Goal: Task Accomplishment & Management: Manage account settings

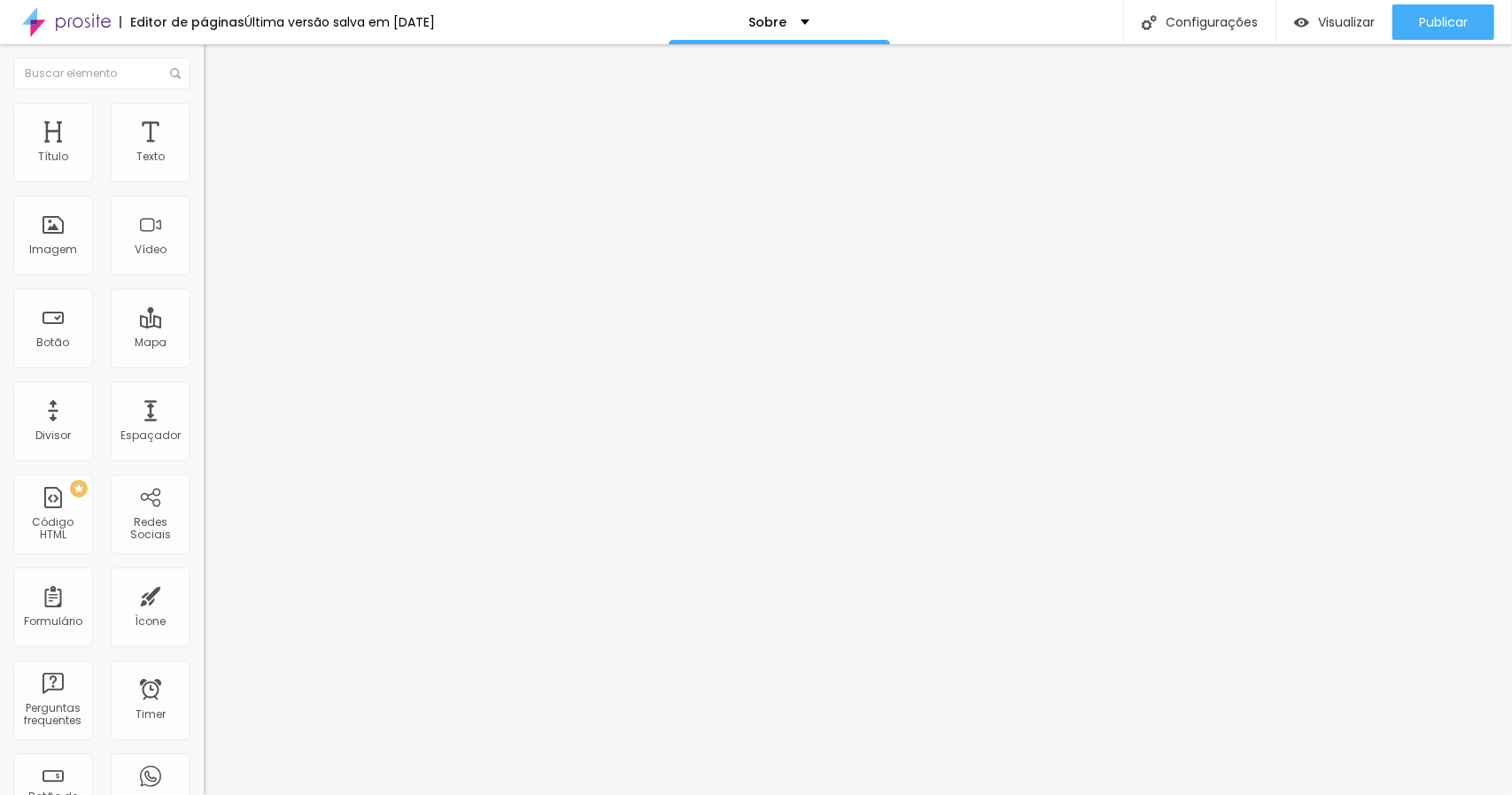
click at [204, 152] on span "Trocar imagem" at bounding box center [252, 145] width 97 height 15
click at [388, 794] on div "Subindo 0/1 arquivos" at bounding box center [756, 800] width 1512 height 10
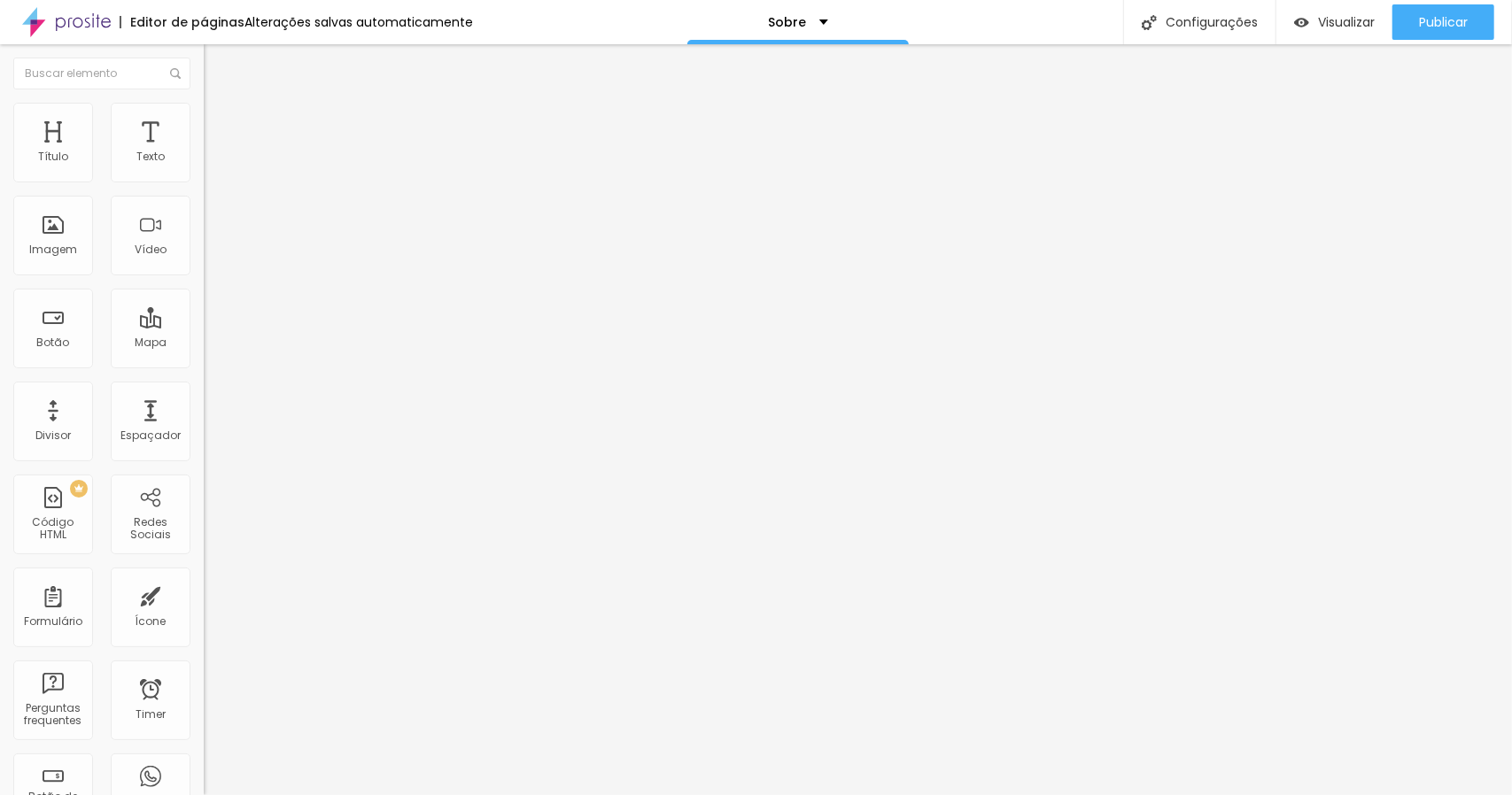
click at [375, 794] on div at bounding box center [756, 805] width 1512 height 0
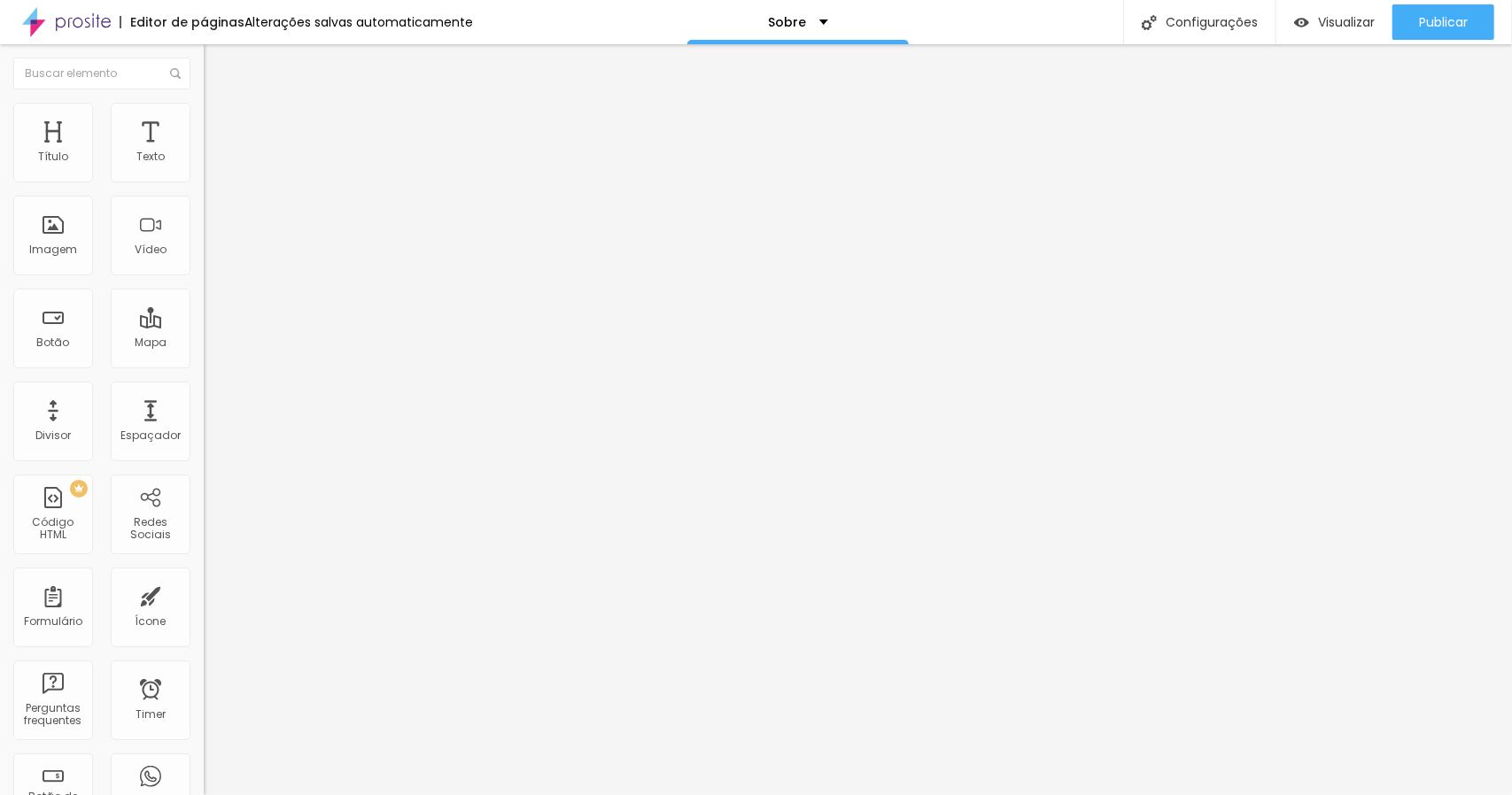
click at [300, 152] on span at bounding box center [305, 145] width 10 height 15
click at [204, 152] on span "Adicionar imagem" at bounding box center [260, 145] width 114 height 15
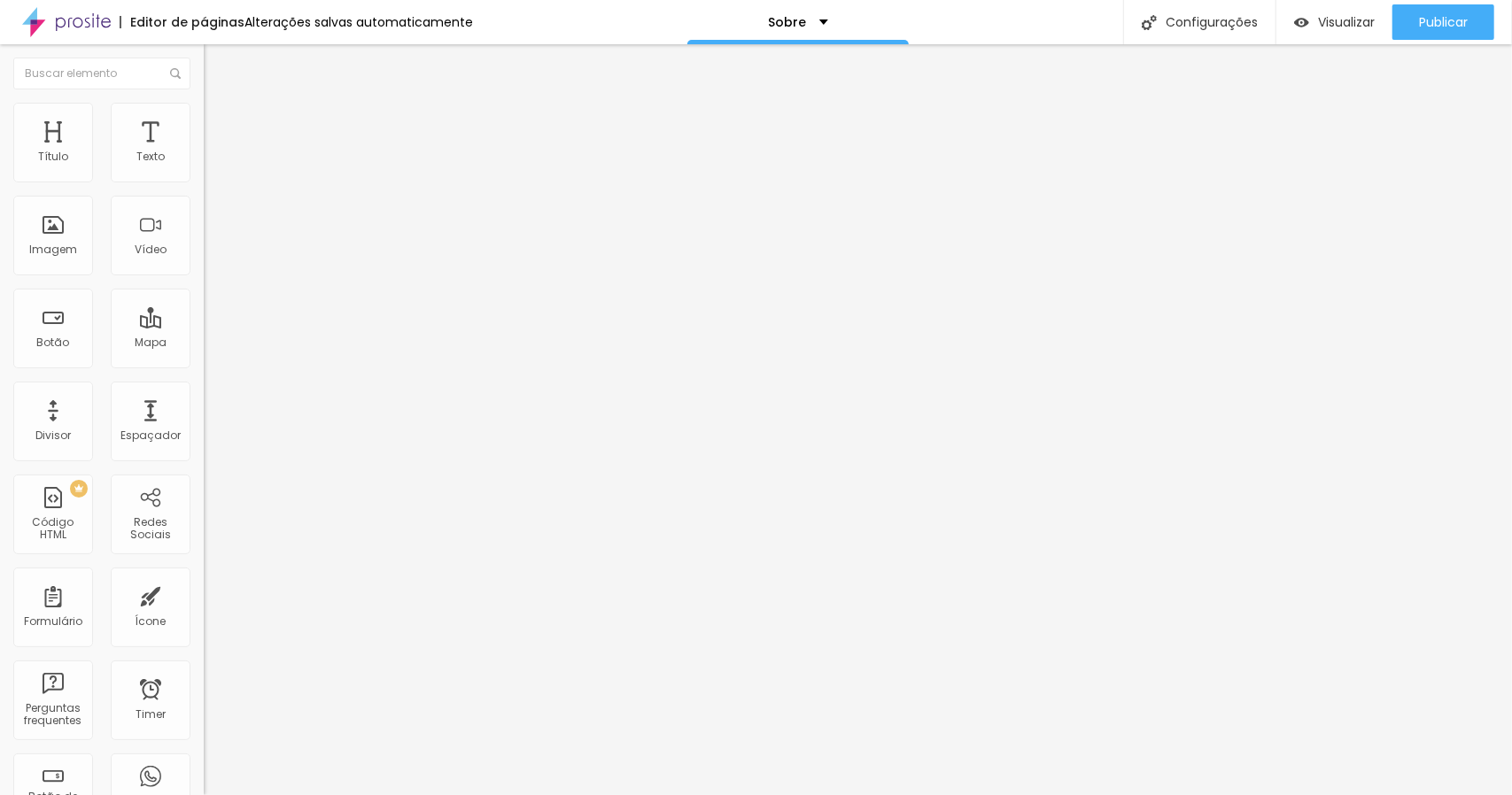
click at [1487, 15] on button "Publicar" at bounding box center [1443, 22] width 102 height 35
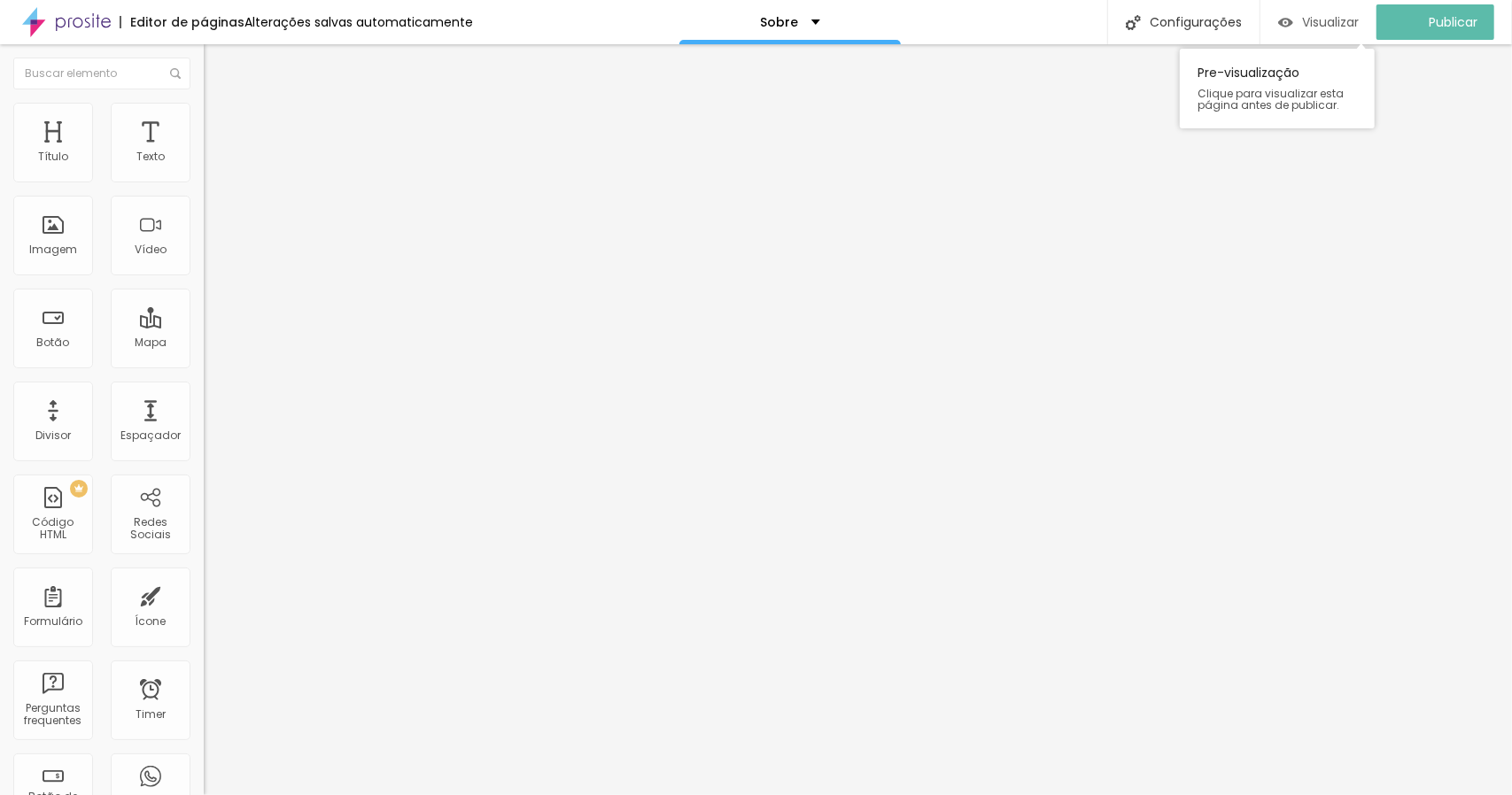
click at [1355, 16] on span "Visualizar" at bounding box center [1330, 21] width 57 height 14
click at [204, 118] on li "Estilo" at bounding box center [305, 111] width 204 height 18
type input "80"
click at [204, 181] on input "range" at bounding box center [260, 174] width 114 height 14
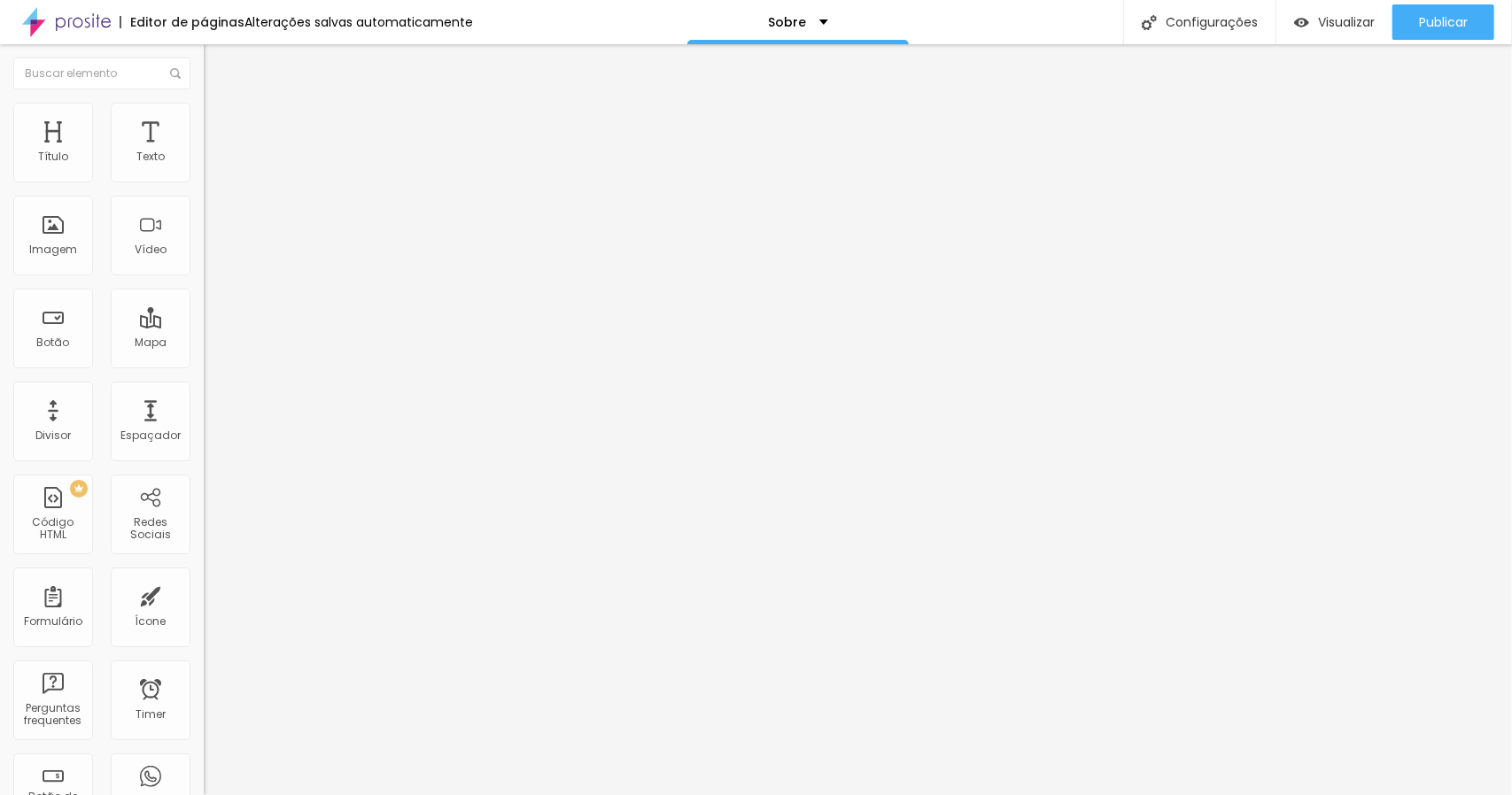
type input "60"
click at [204, 181] on input "range" at bounding box center [260, 174] width 114 height 14
type input "45"
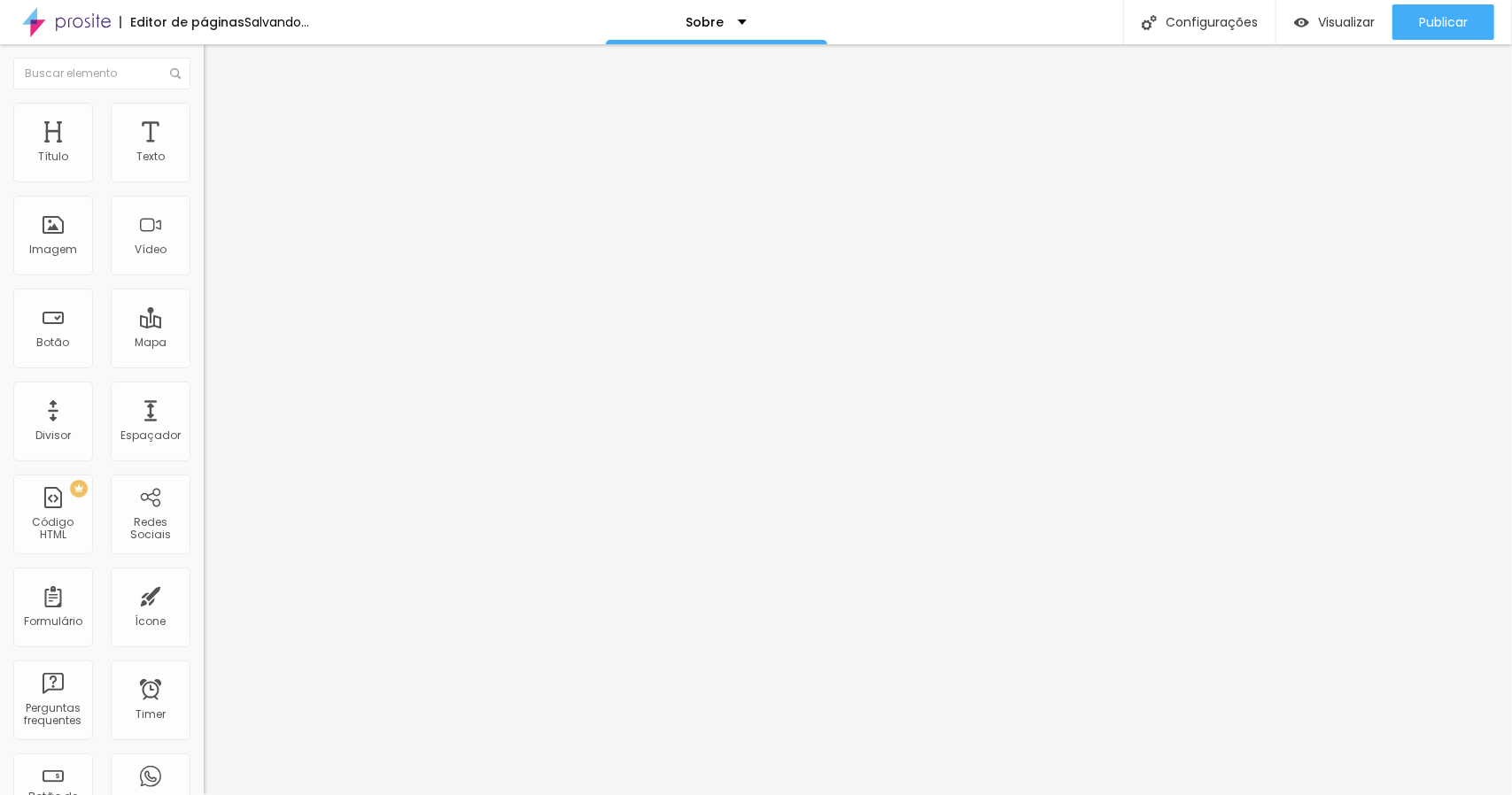
click at [204, 181] on input "range" at bounding box center [260, 174] width 114 height 14
type input "50"
click at [204, 181] on input "range" at bounding box center [260, 174] width 114 height 14
click at [204, 442] on div "Editar Imagem Conteúdo Estilo Avançado Tamanho 50 px % 0 Borda arredondada Somb…" at bounding box center [305, 420] width 204 height 750
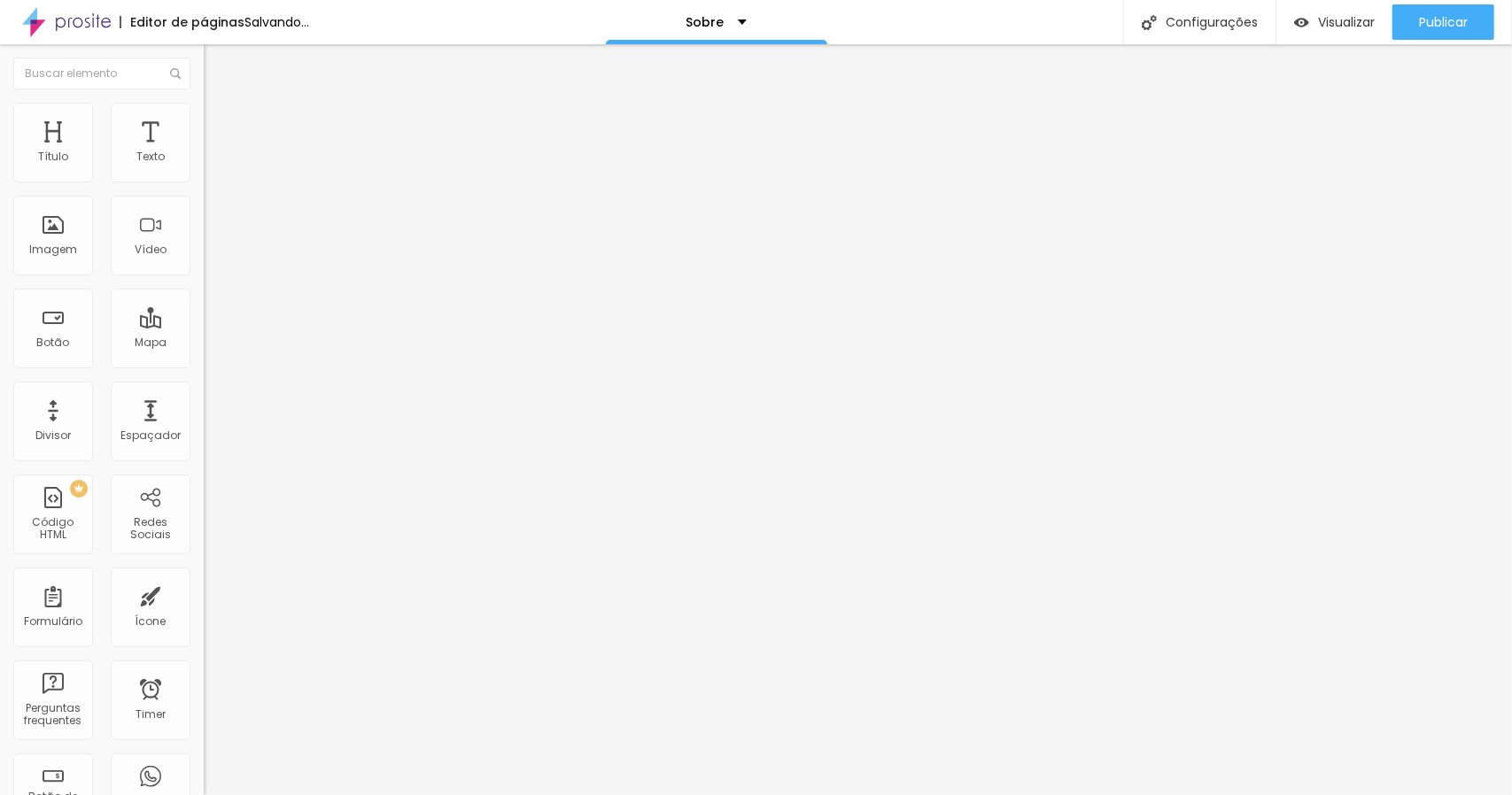
click at [219, 124] on span "Avançado" at bounding box center [248, 132] width 59 height 15
click at [204, 101] on img at bounding box center [211, 92] width 16 height 16
click at [191, 22] on div "Editor de páginas" at bounding box center [182, 21] width 125 height 12
click at [811, 22] on div "Sobre" at bounding box center [797, 21] width 60 height 12
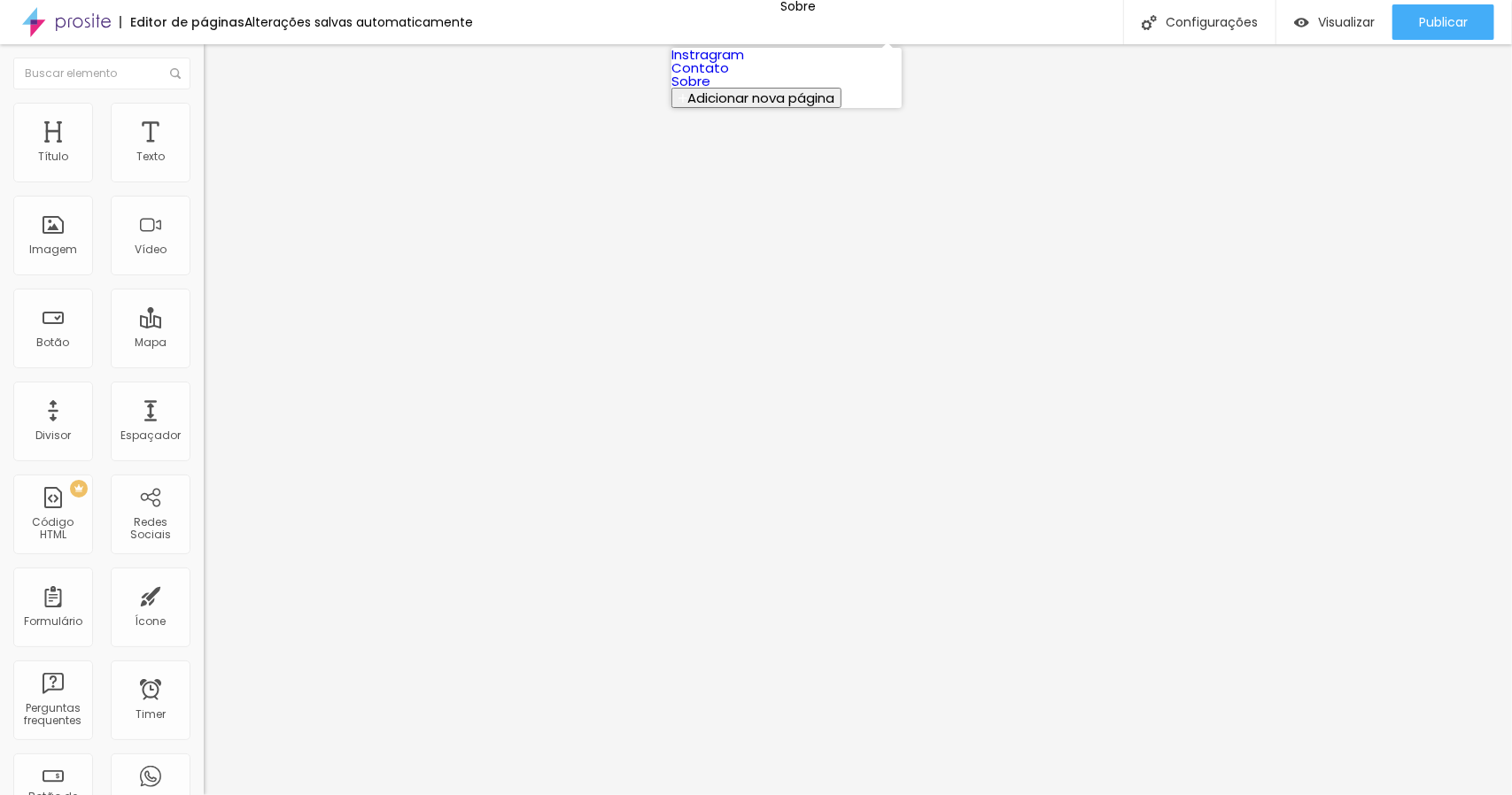
click at [729, 77] on link "Contato" at bounding box center [700, 68] width 58 height 19
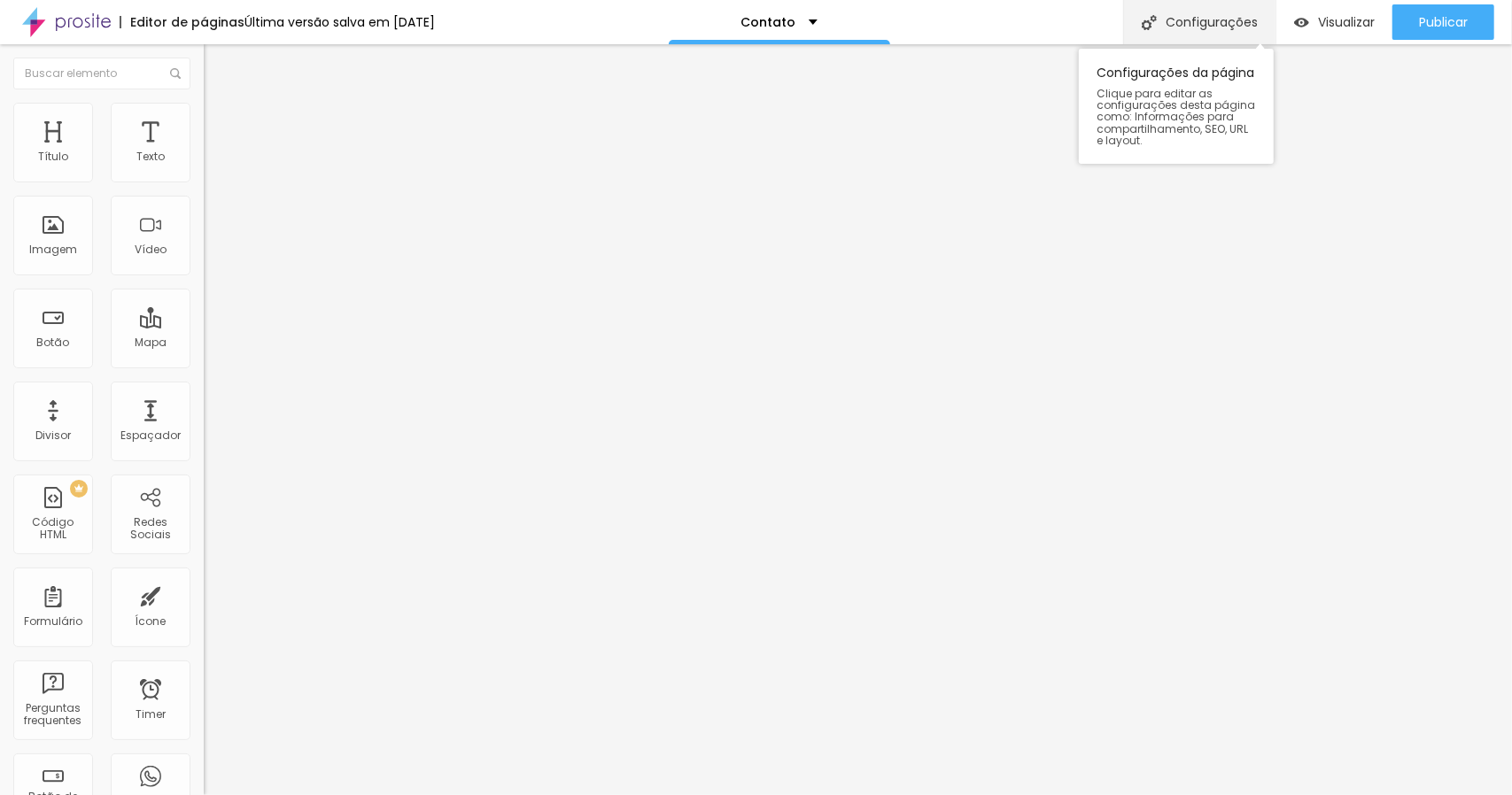
click at [1158, 12] on div "Configurações" at bounding box center [1200, 22] width 152 height 45
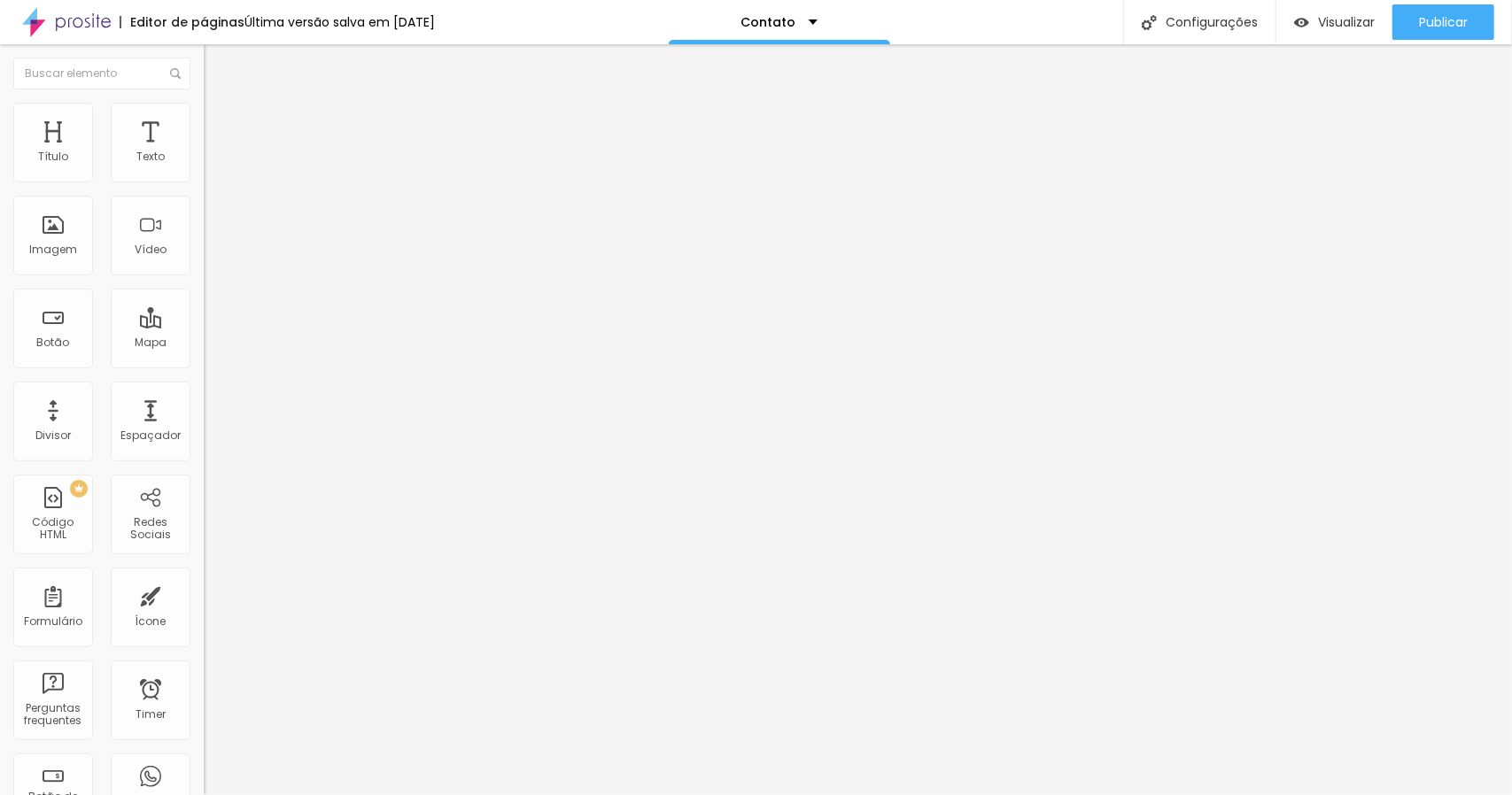
scroll to position [0, 0]
click at [807, 27] on div "Contato" at bounding box center [779, 21] width 77 height 12
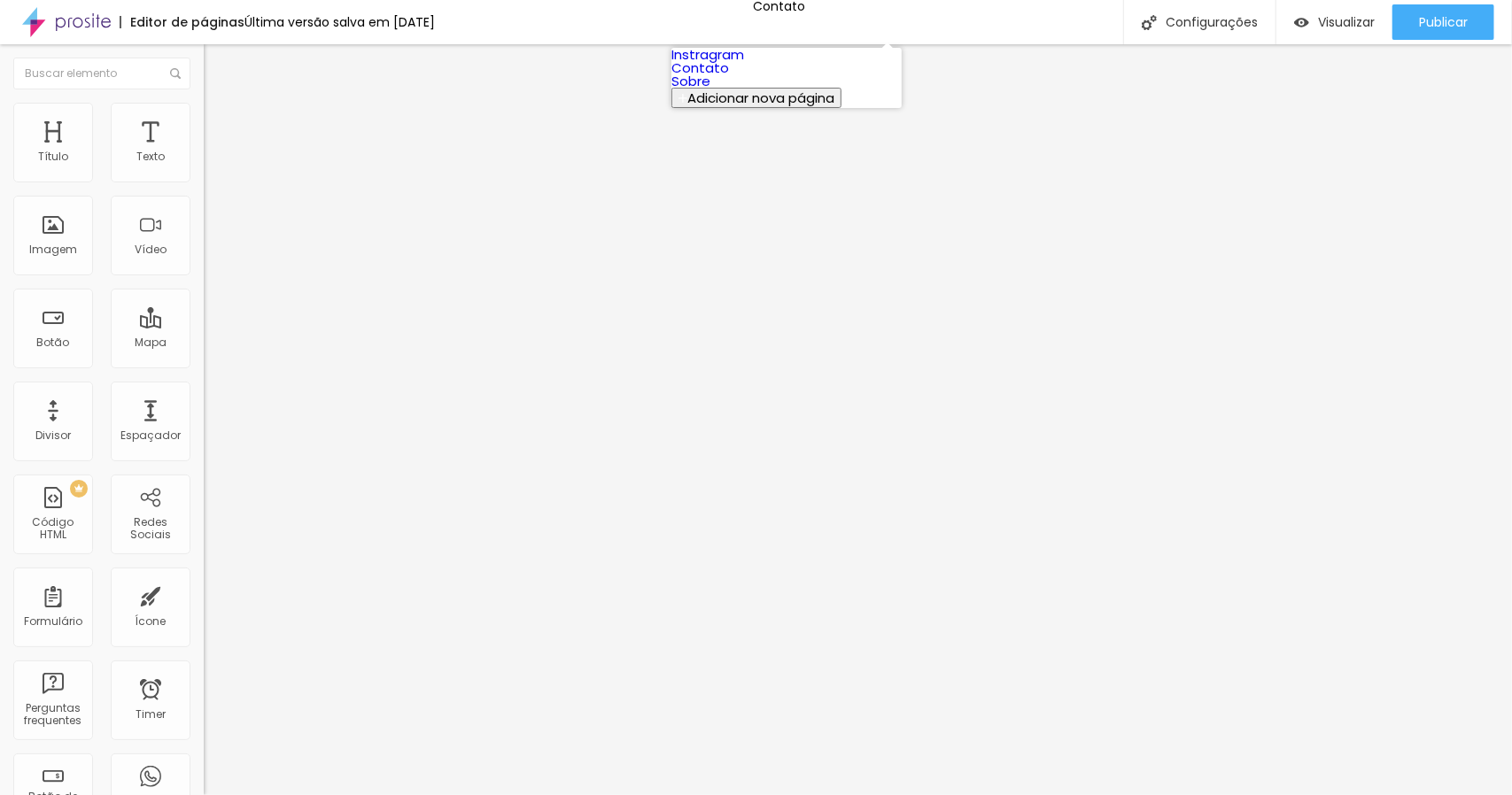
click at [744, 59] on link "Instragram" at bounding box center [707, 55] width 72 height 19
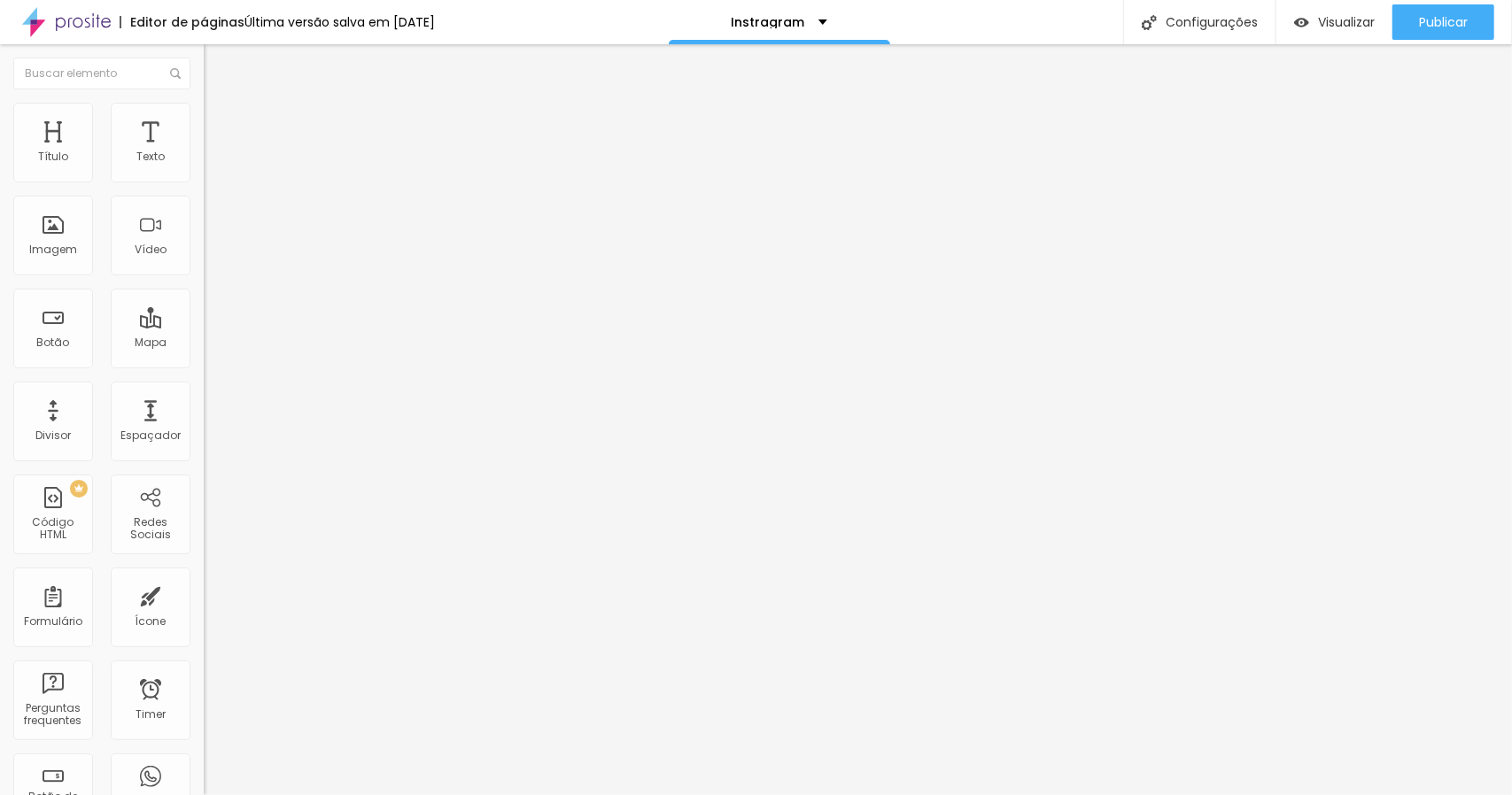
click at [219, 122] on span "Estilo" at bounding box center [233, 114] width 28 height 15
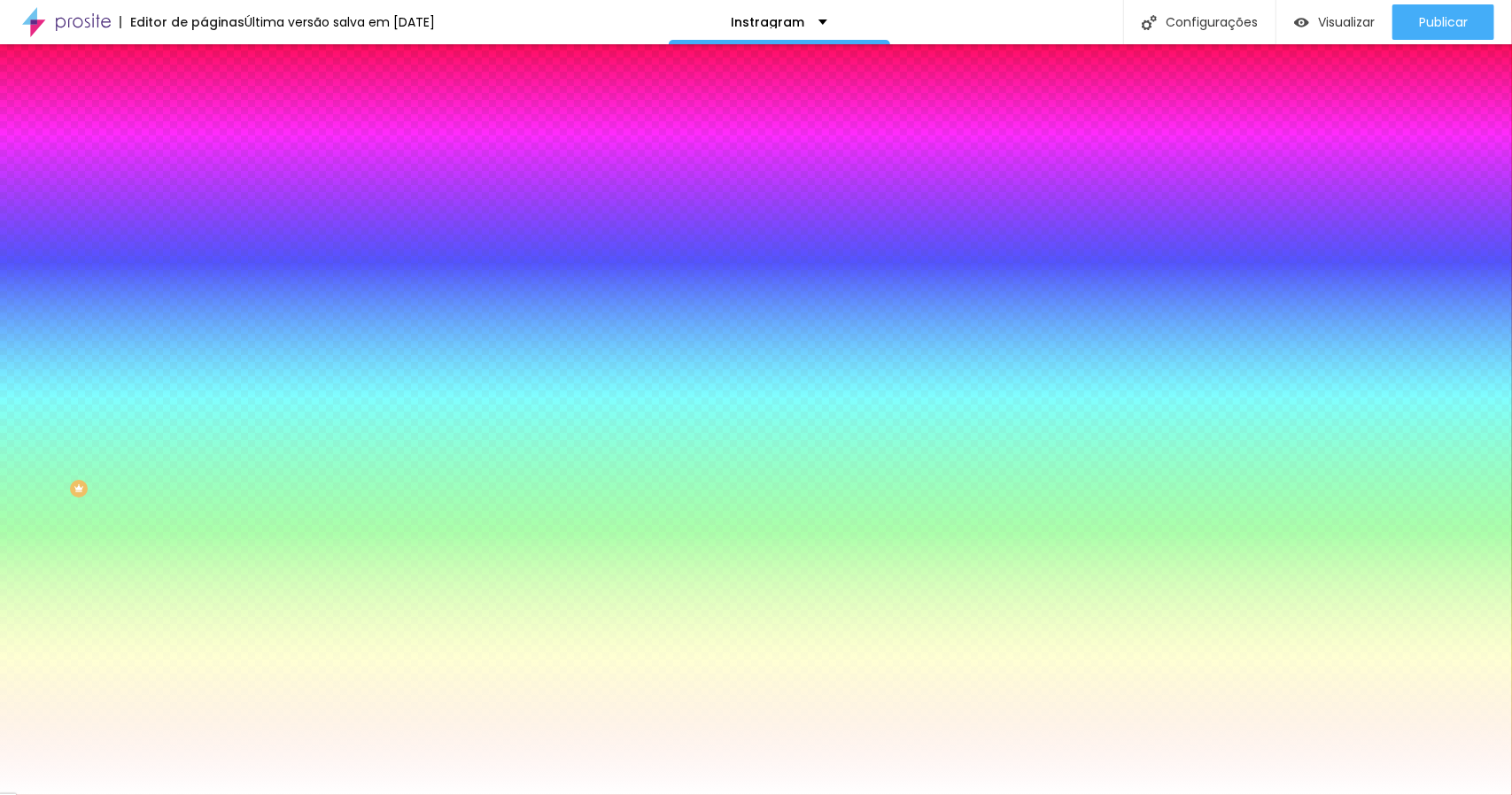
click at [219, 124] on span "Avançado" at bounding box center [248, 132] width 59 height 15
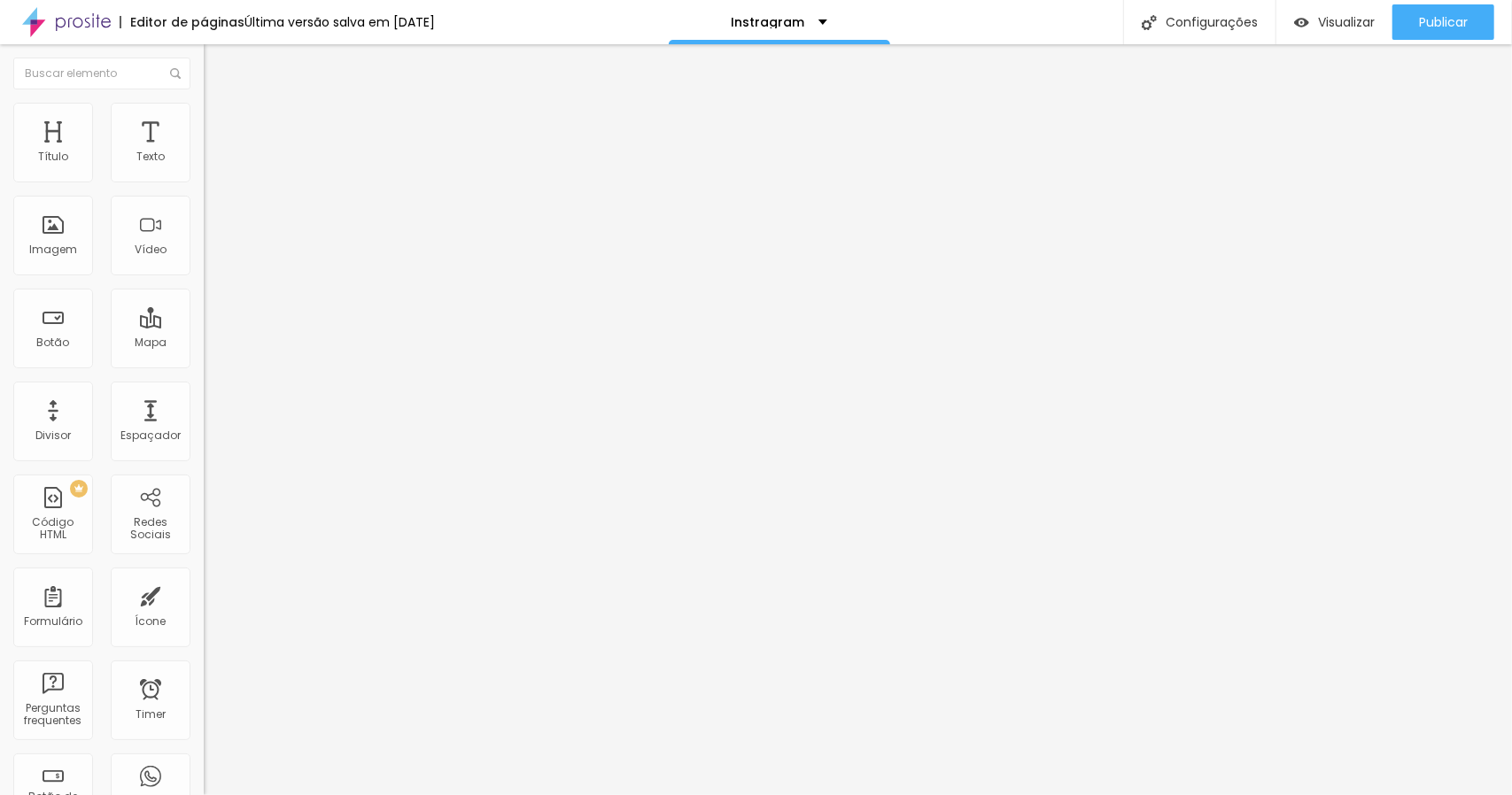
click at [204, 103] on li "Conteúdo" at bounding box center [305, 93] width 204 height 18
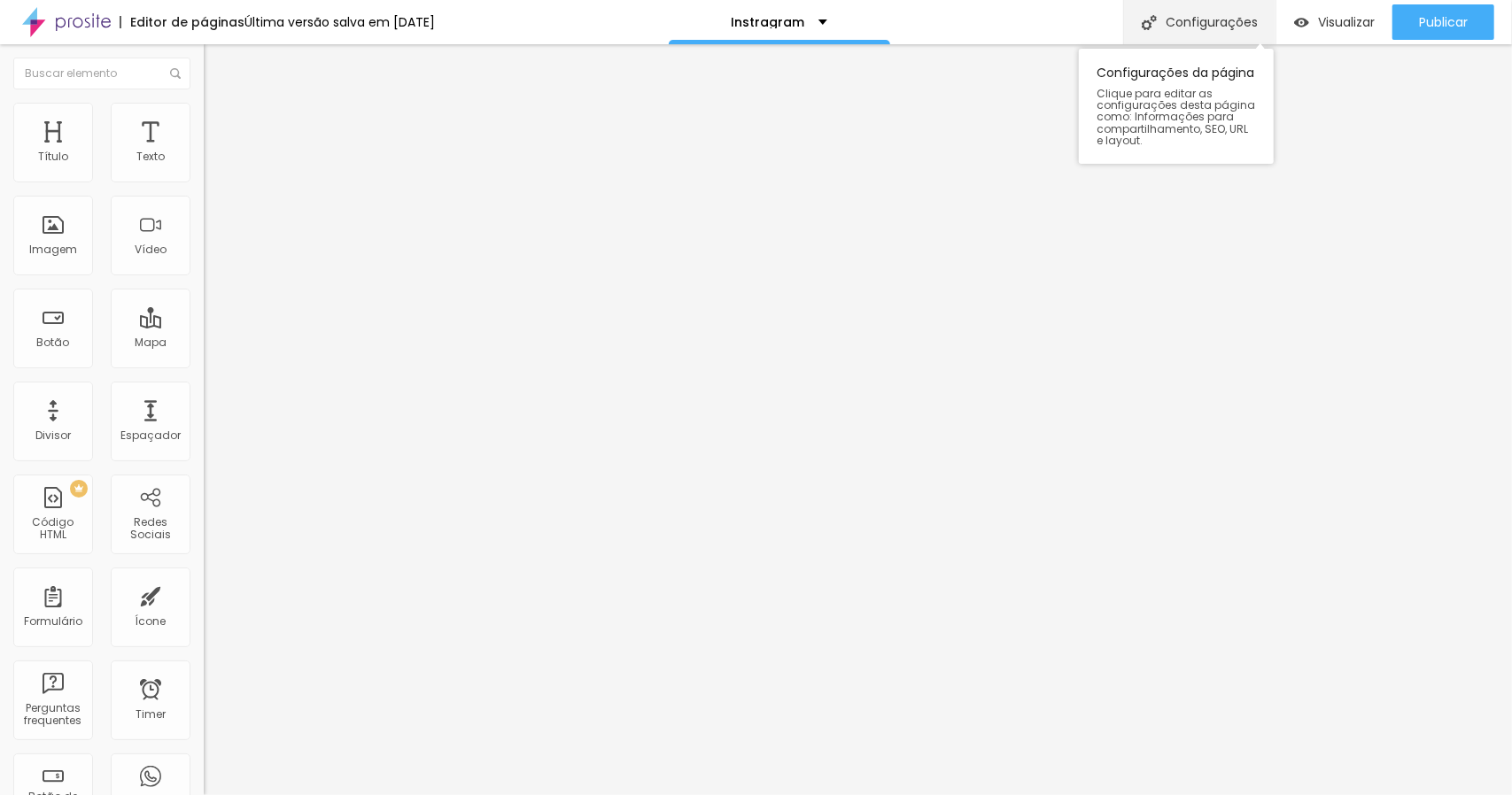
click at [1208, 17] on div "Configurações" at bounding box center [1200, 22] width 152 height 45
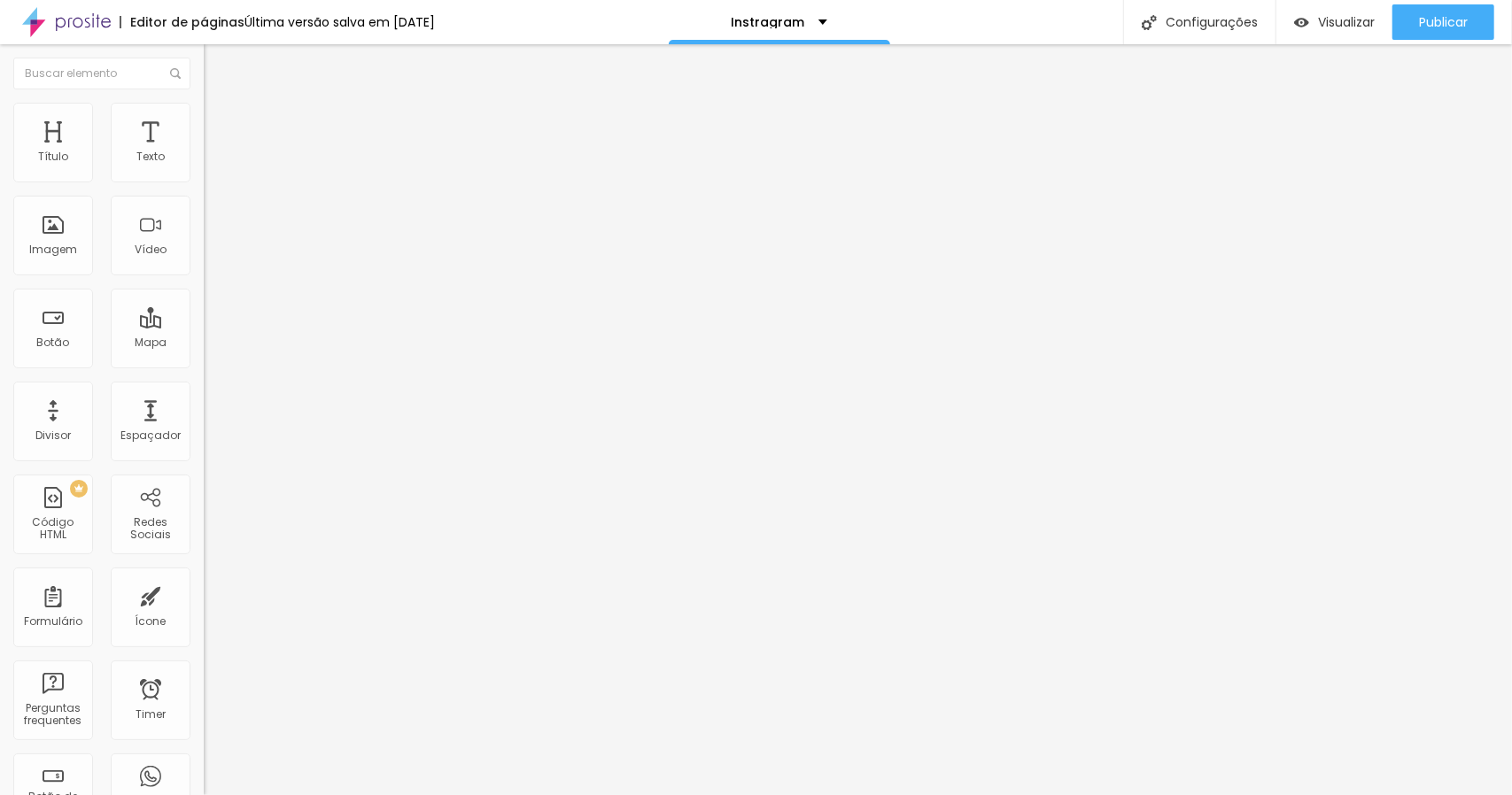
click at [217, 63] on img "button" at bounding box center [224, 64] width 14 height 14
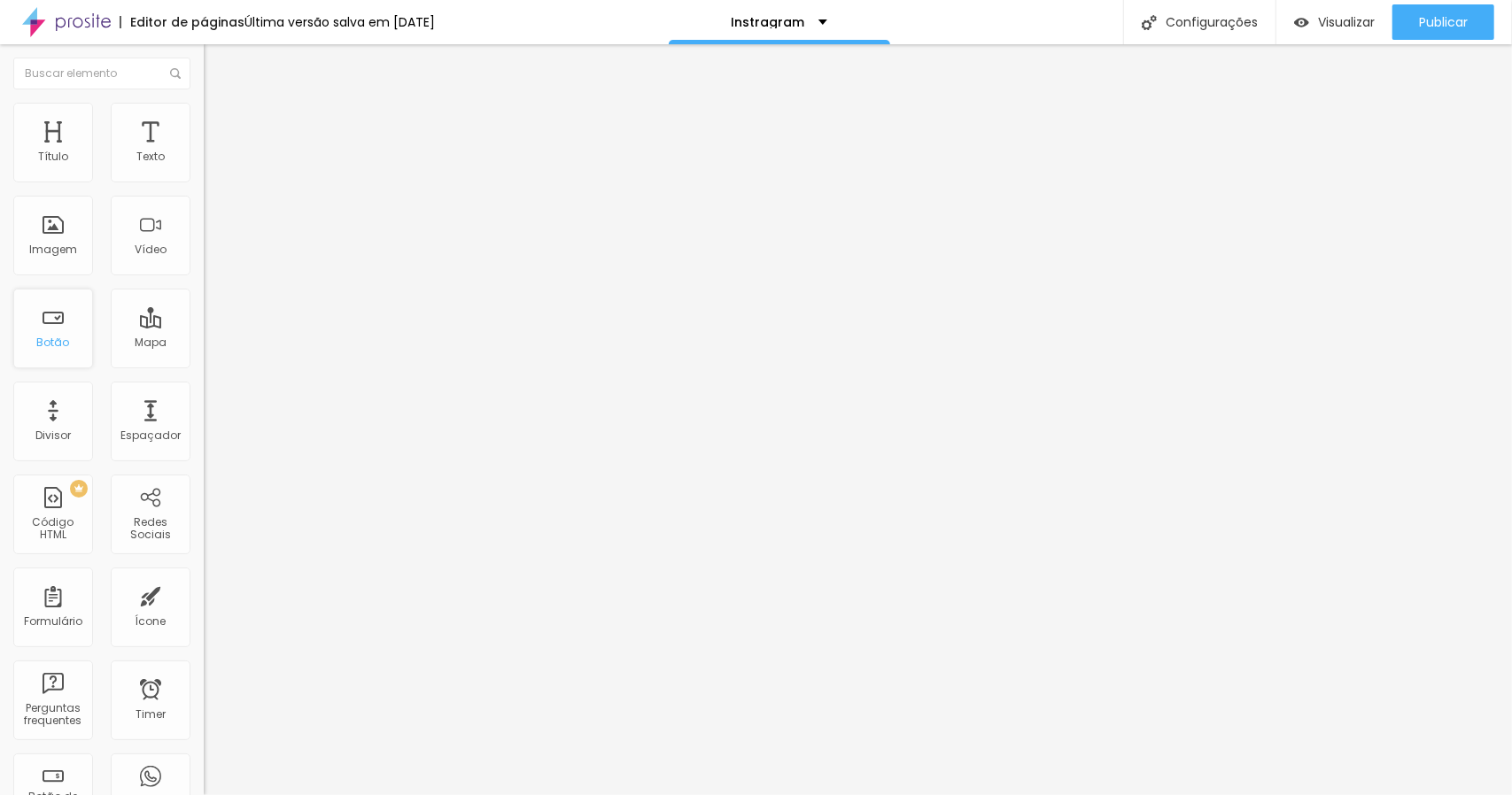
click at [66, 353] on div "Botão" at bounding box center [53, 329] width 80 height 80
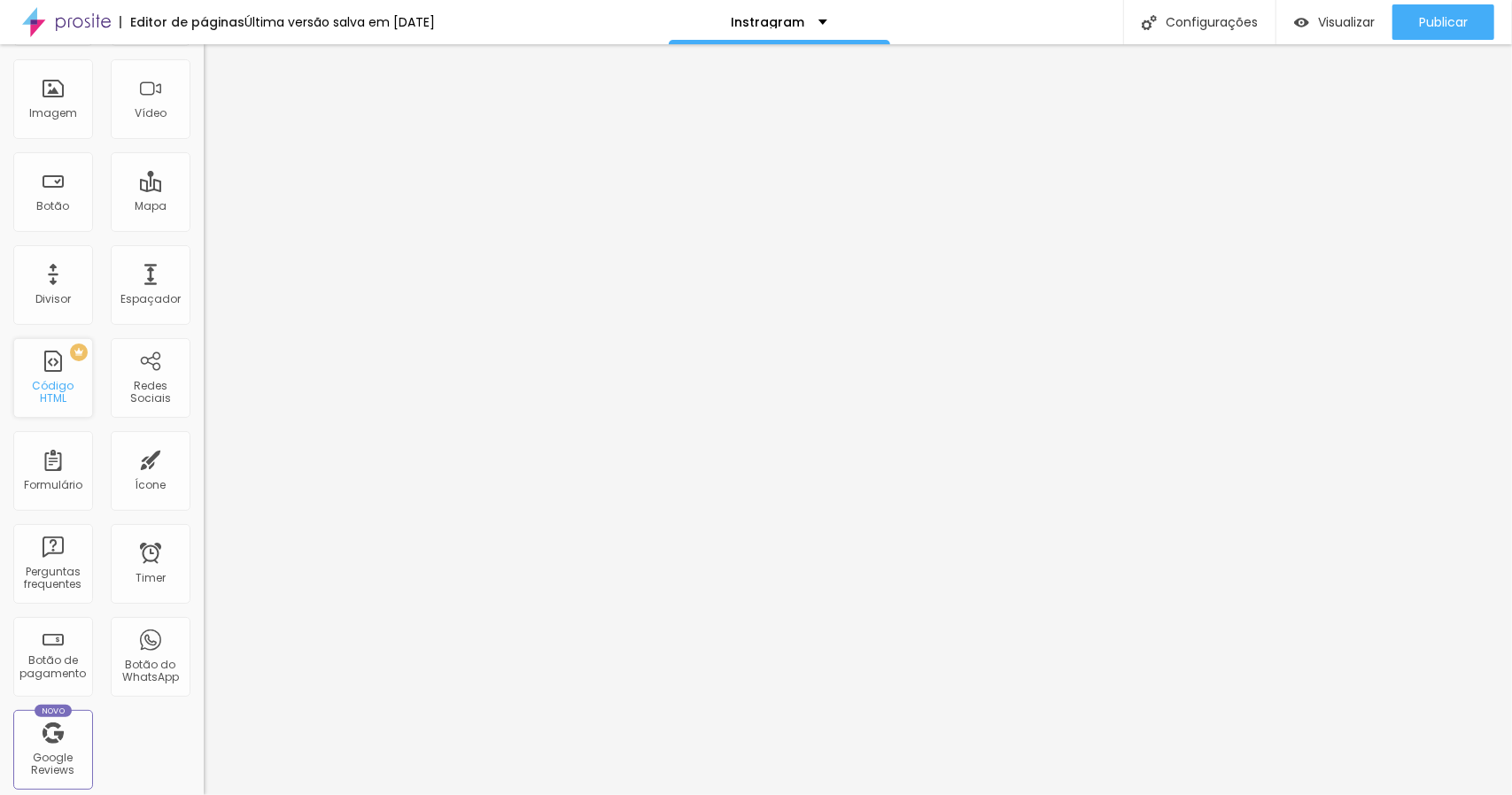
scroll to position [177, 0]
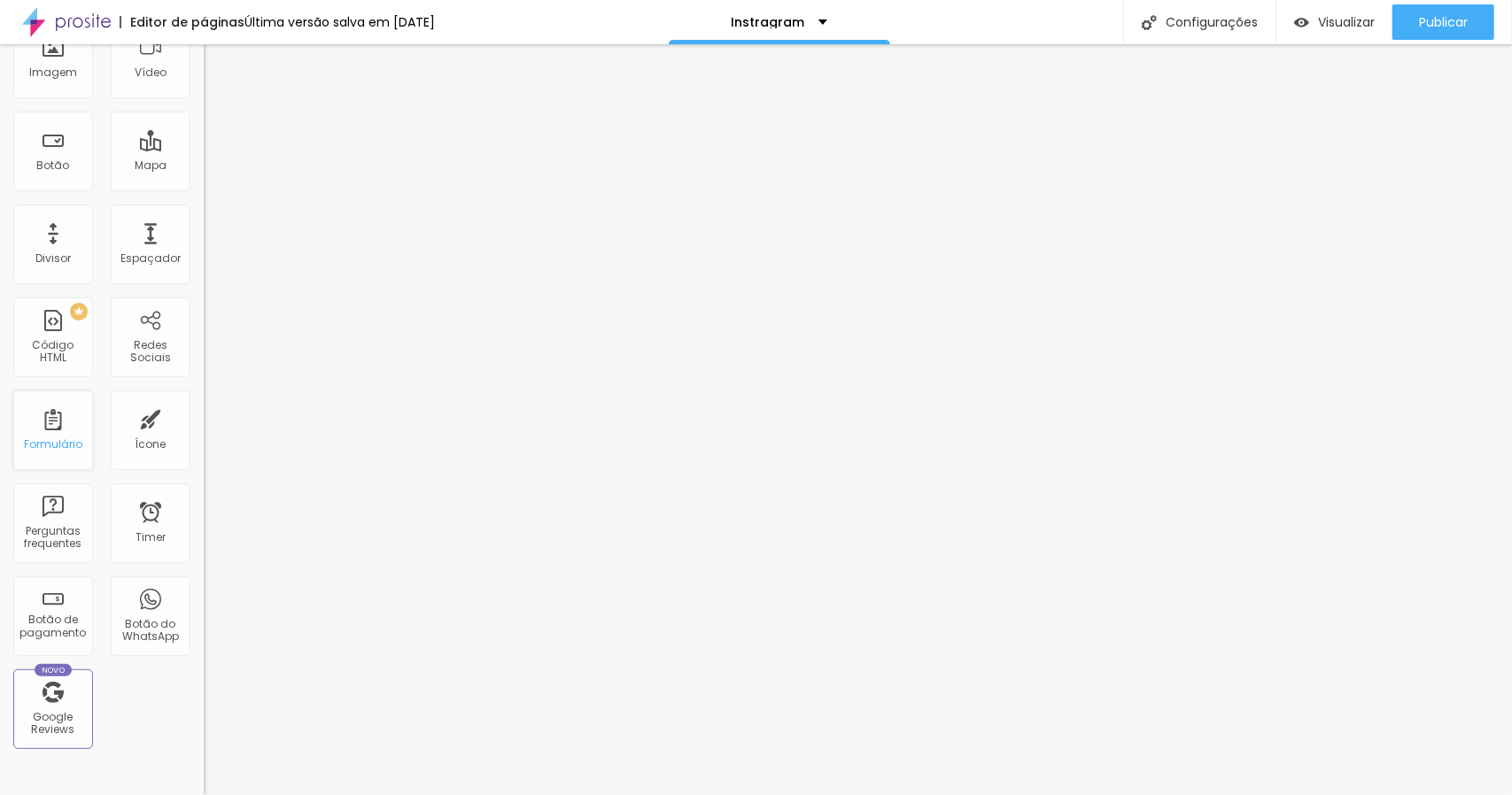
click at [60, 429] on div "Formulário" at bounding box center [53, 430] width 80 height 80
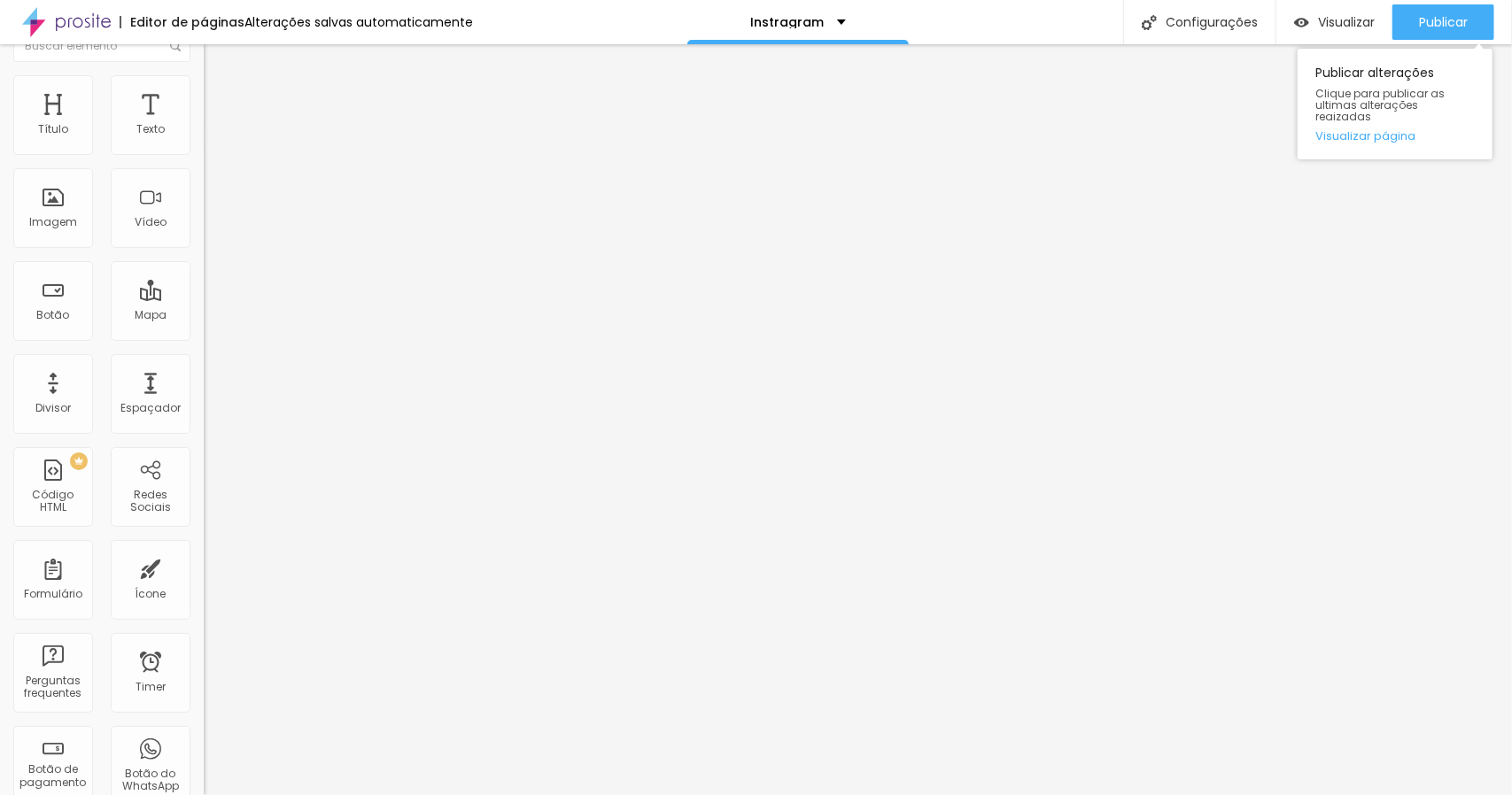
scroll to position [0, 0]
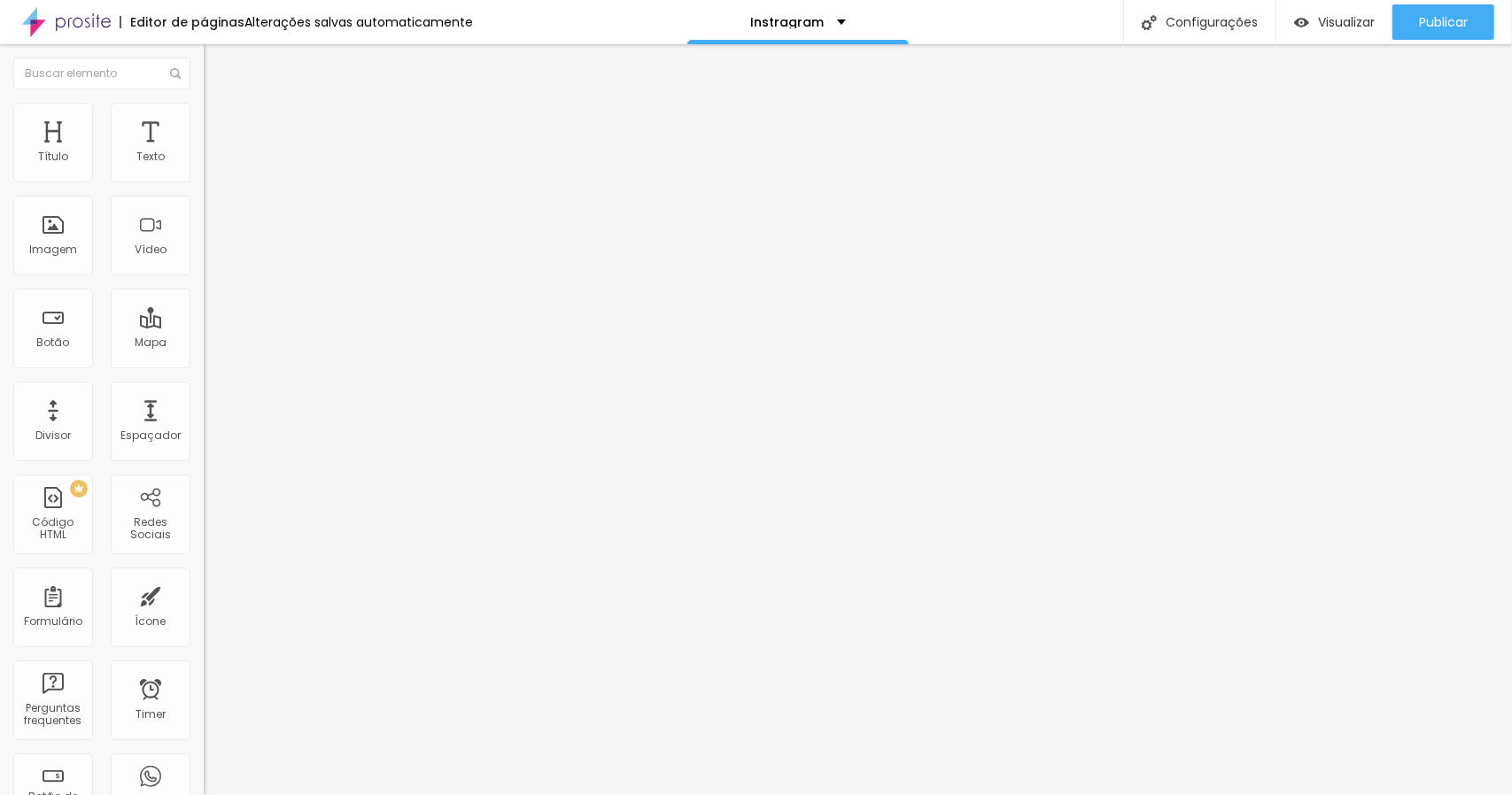
click at [216, 173] on div "Contato" at bounding box center [306, 164] width 180 height 16
click at [219, 122] on span "Estilo" at bounding box center [233, 114] width 28 height 15
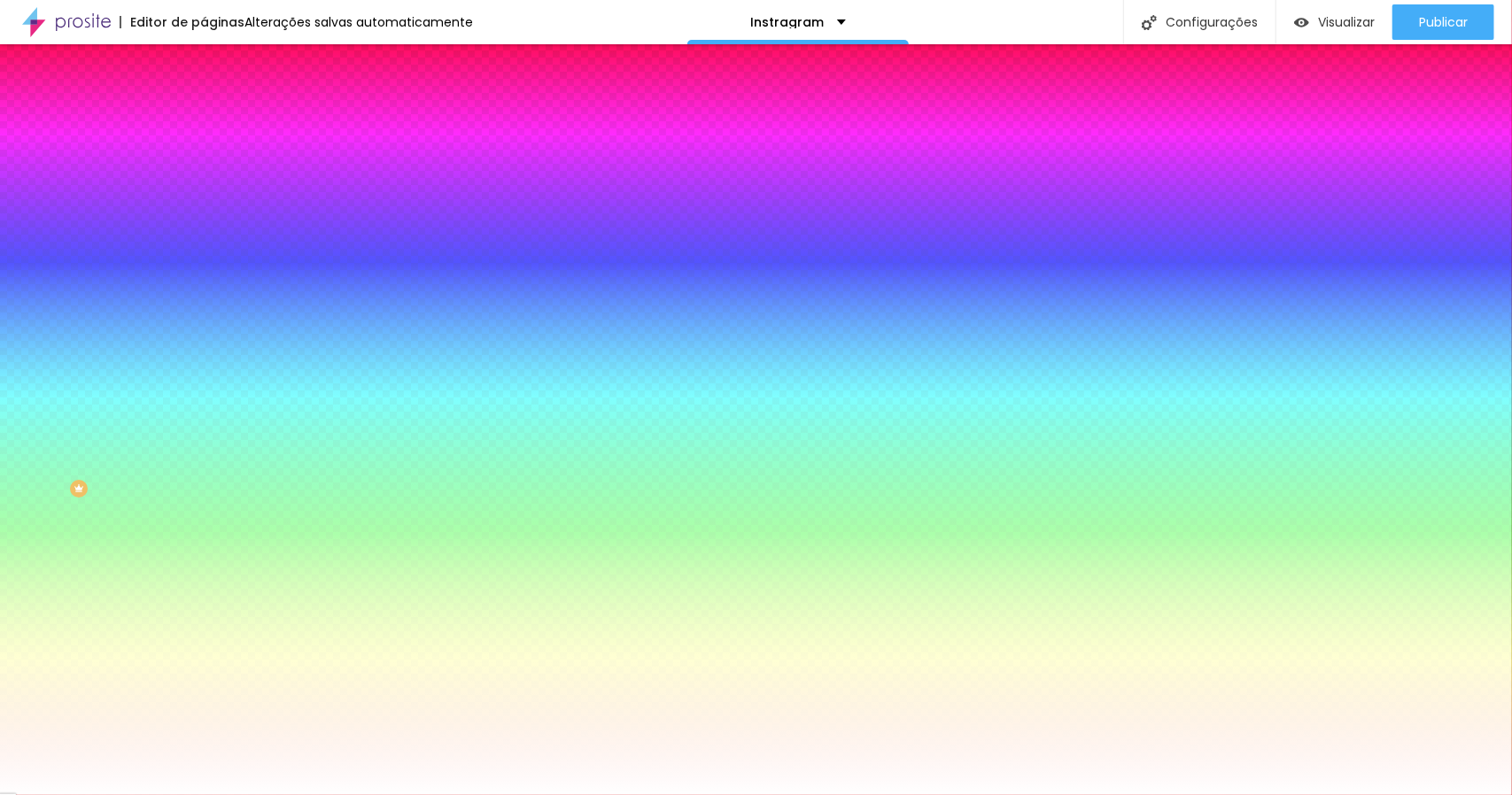
click at [204, 121] on li "Avançado" at bounding box center [305, 129] width 204 height 18
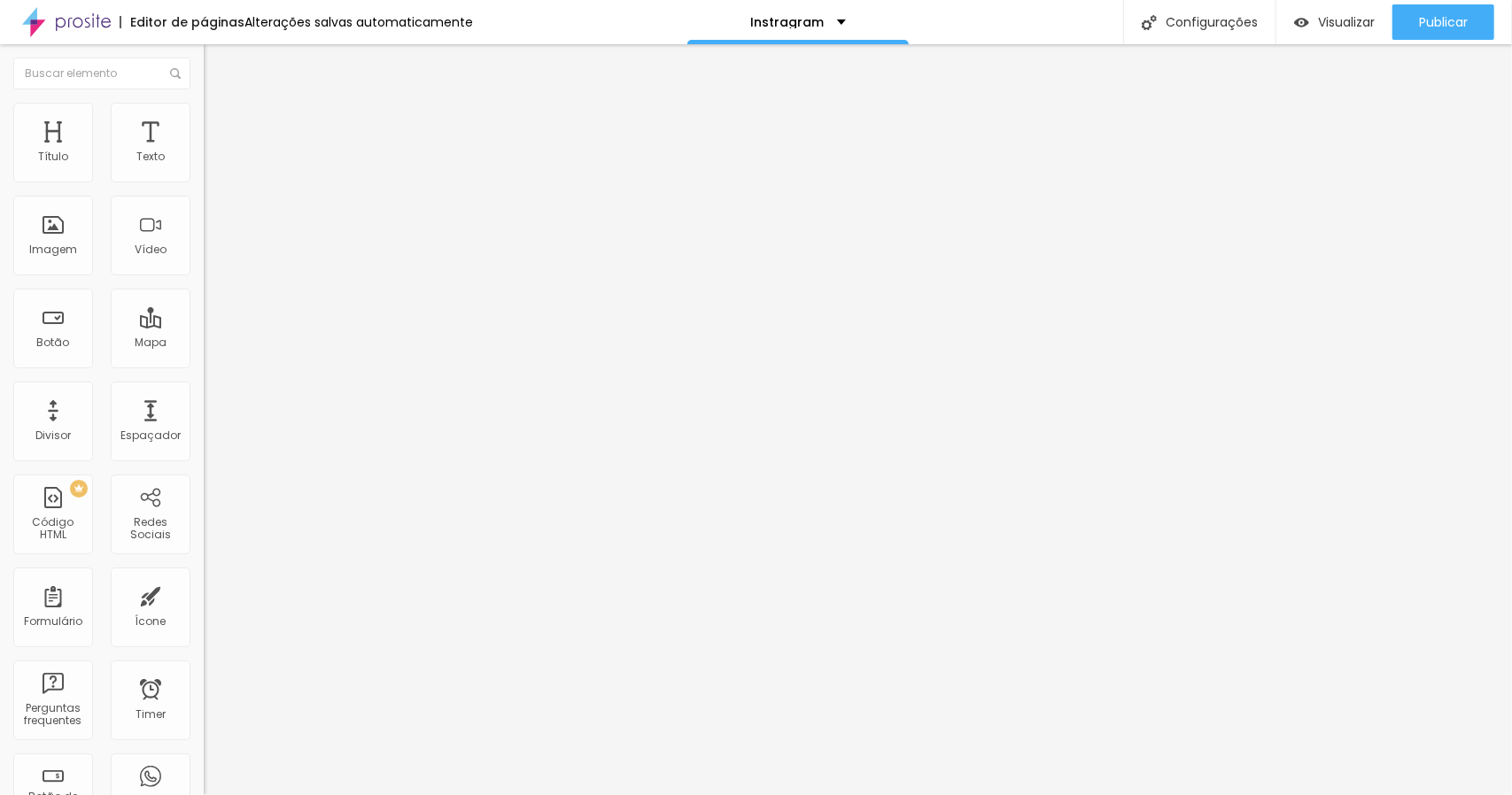
click at [204, 103] on li "Conteúdo" at bounding box center [305, 93] width 204 height 18
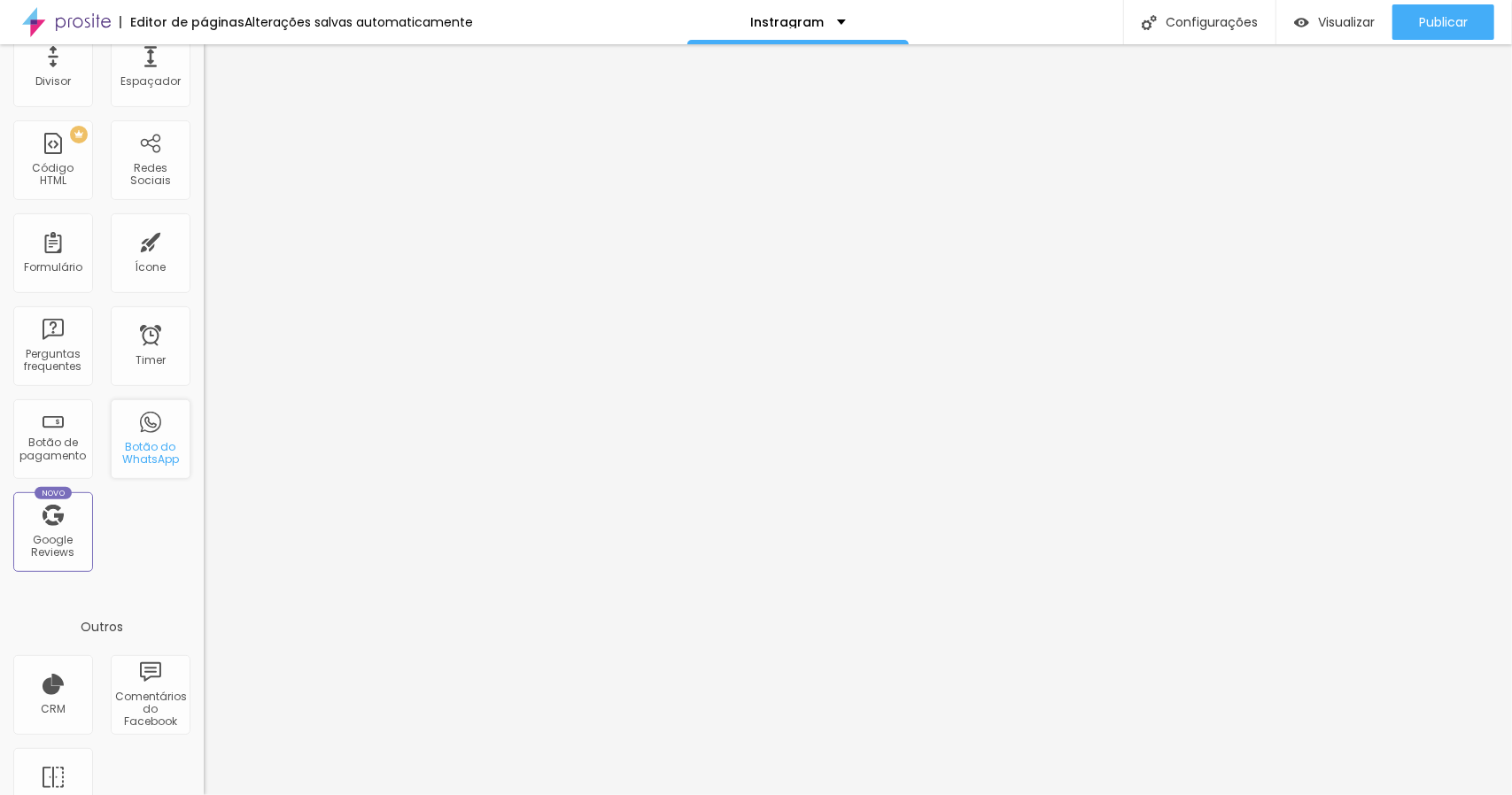
scroll to position [399, 0]
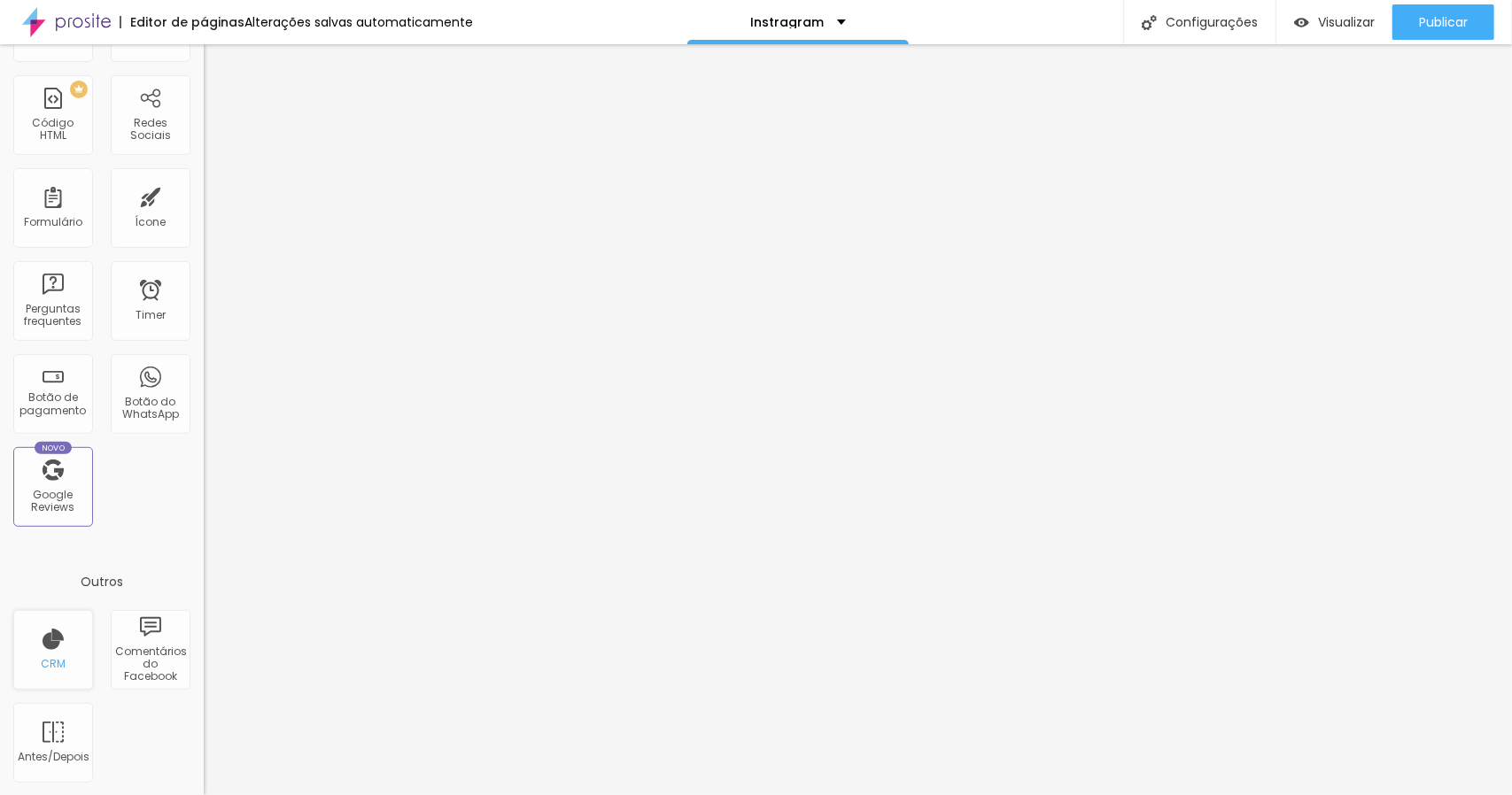
click at [61, 662] on div "CRM" at bounding box center [53, 663] width 25 height 12
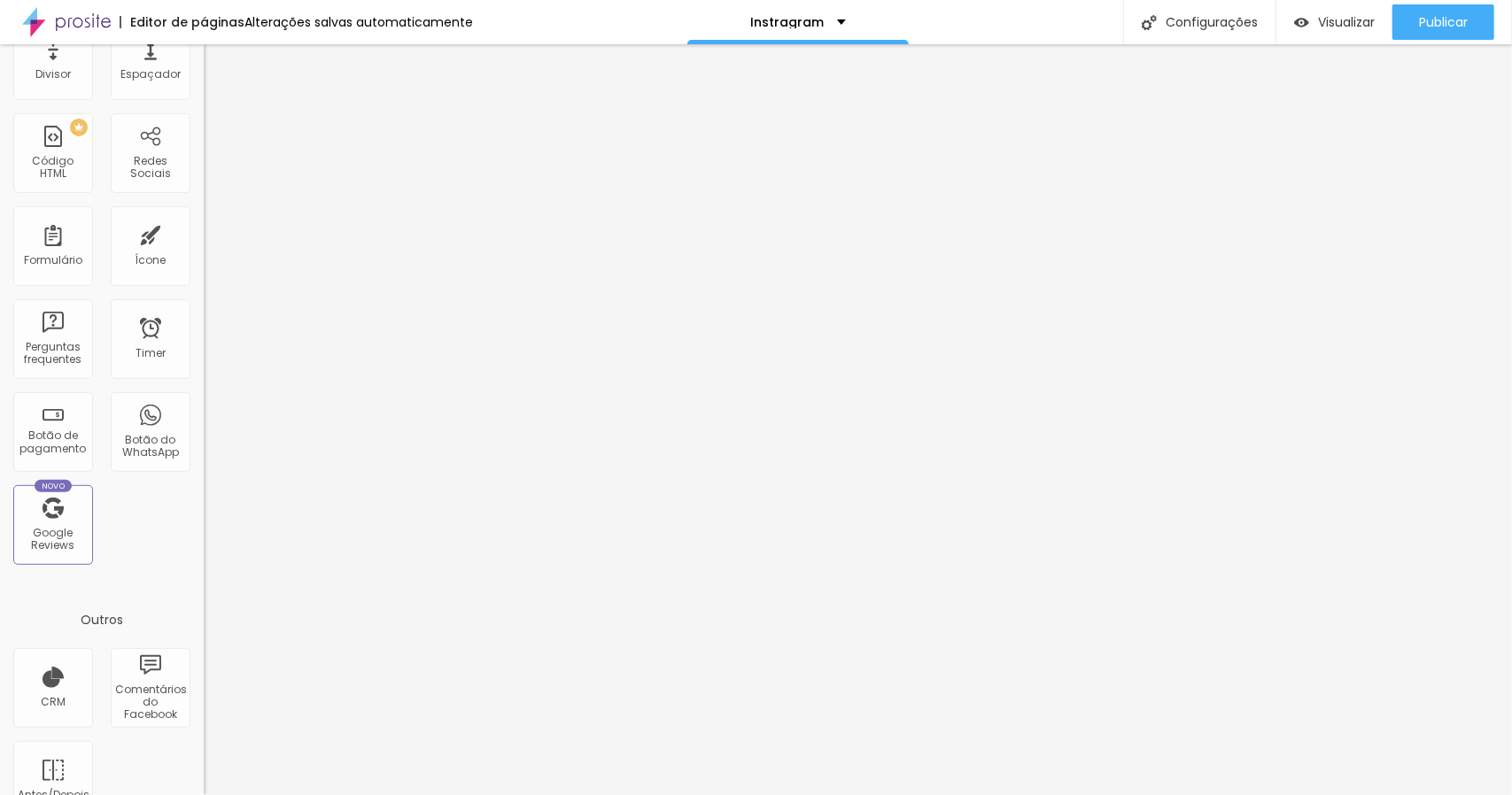
scroll to position [134, 0]
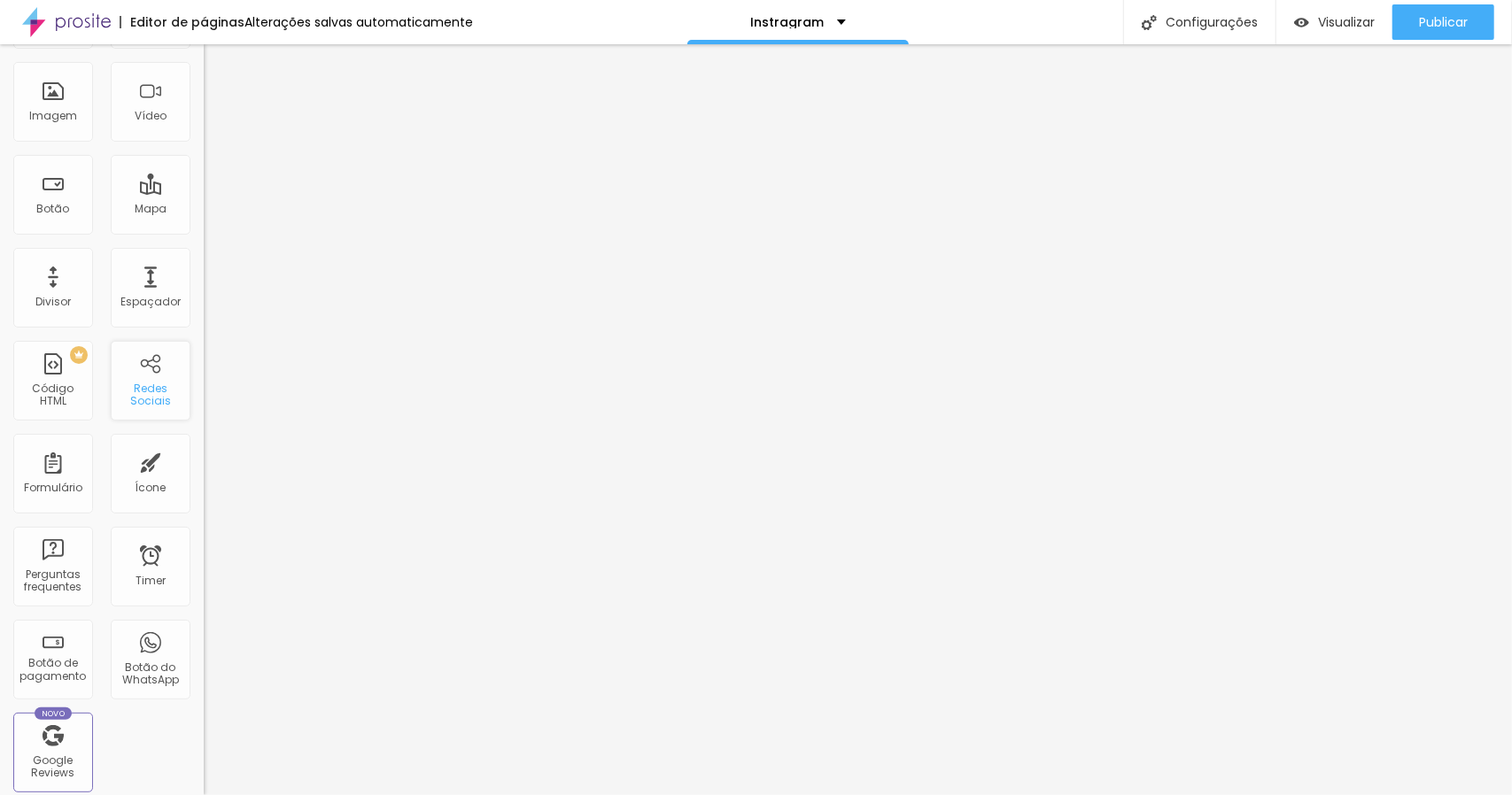
click at [121, 391] on div "Redes Sociais" at bounding box center [150, 396] width 70 height 26
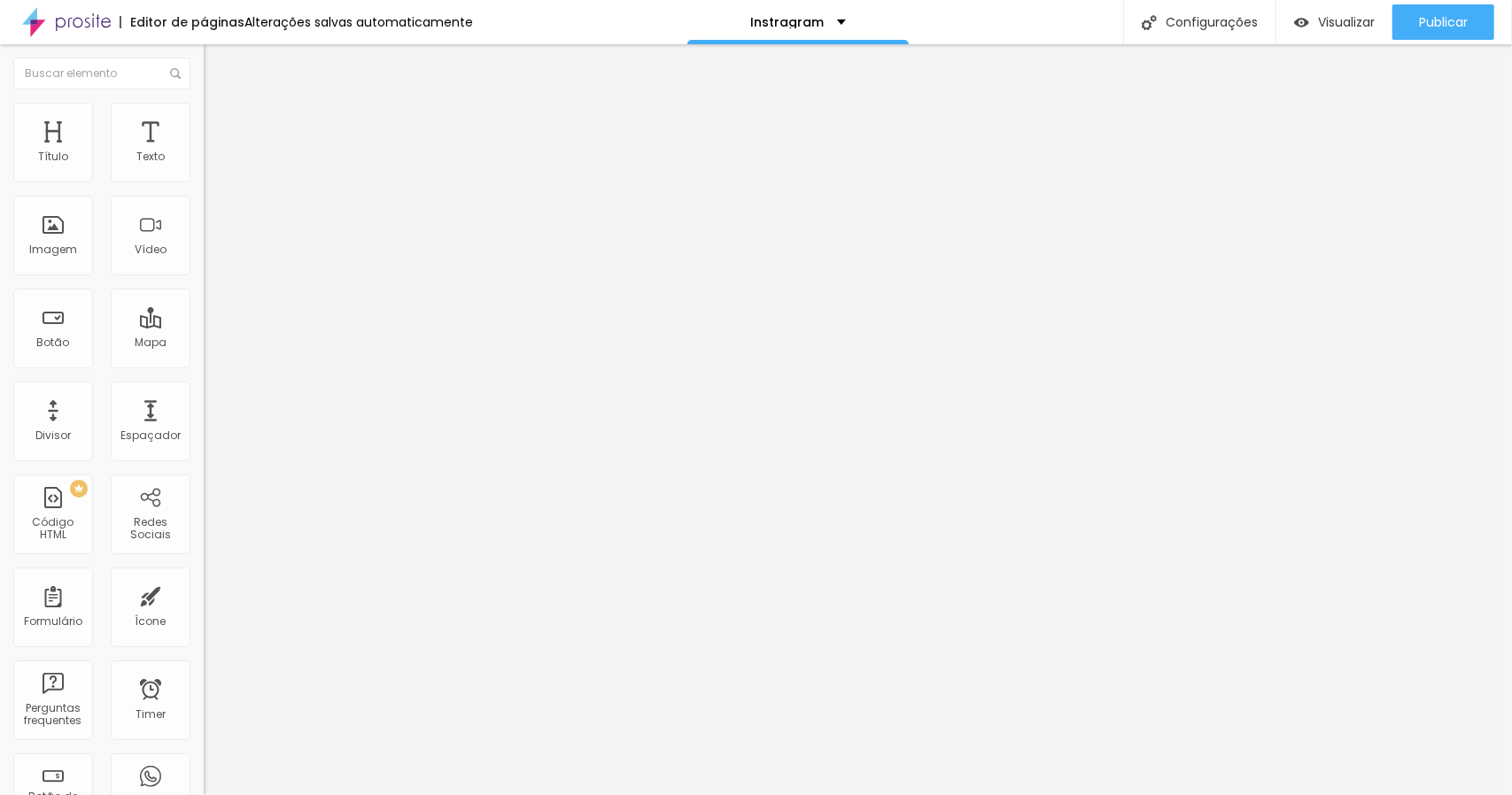
click at [204, 179] on img at bounding box center [209, 185] width 12 height 12
type input "https://"
click at [204, 675] on div "Twitter" at bounding box center [305, 797] width 204 height 244
click at [219, 123] on span "Estilo" at bounding box center [233, 114] width 28 height 15
click at [204, 121] on li "Avançado" at bounding box center [305, 129] width 204 height 18
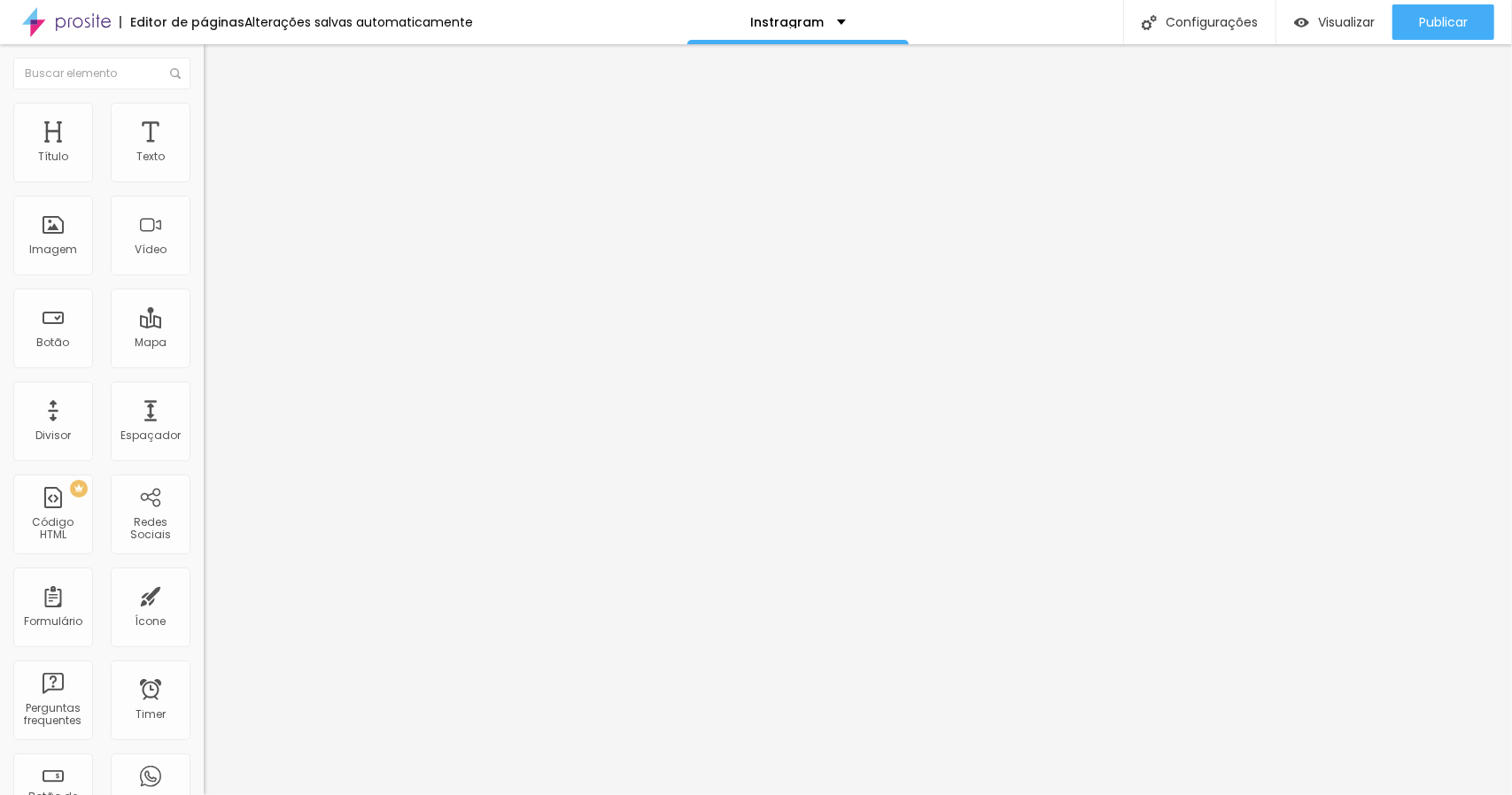
click at [204, 109] on img at bounding box center [211, 111] width 16 height 16
click at [204, 101] on img at bounding box center [211, 92] width 16 height 16
click at [219, 123] on span "Estilo" at bounding box center [233, 114] width 28 height 15
click at [204, 123] on ul "Conteúdo Estilo Avançado" at bounding box center [305, 111] width 204 height 53
click at [219, 104] on span "Conteúdo" at bounding box center [246, 97] width 55 height 15
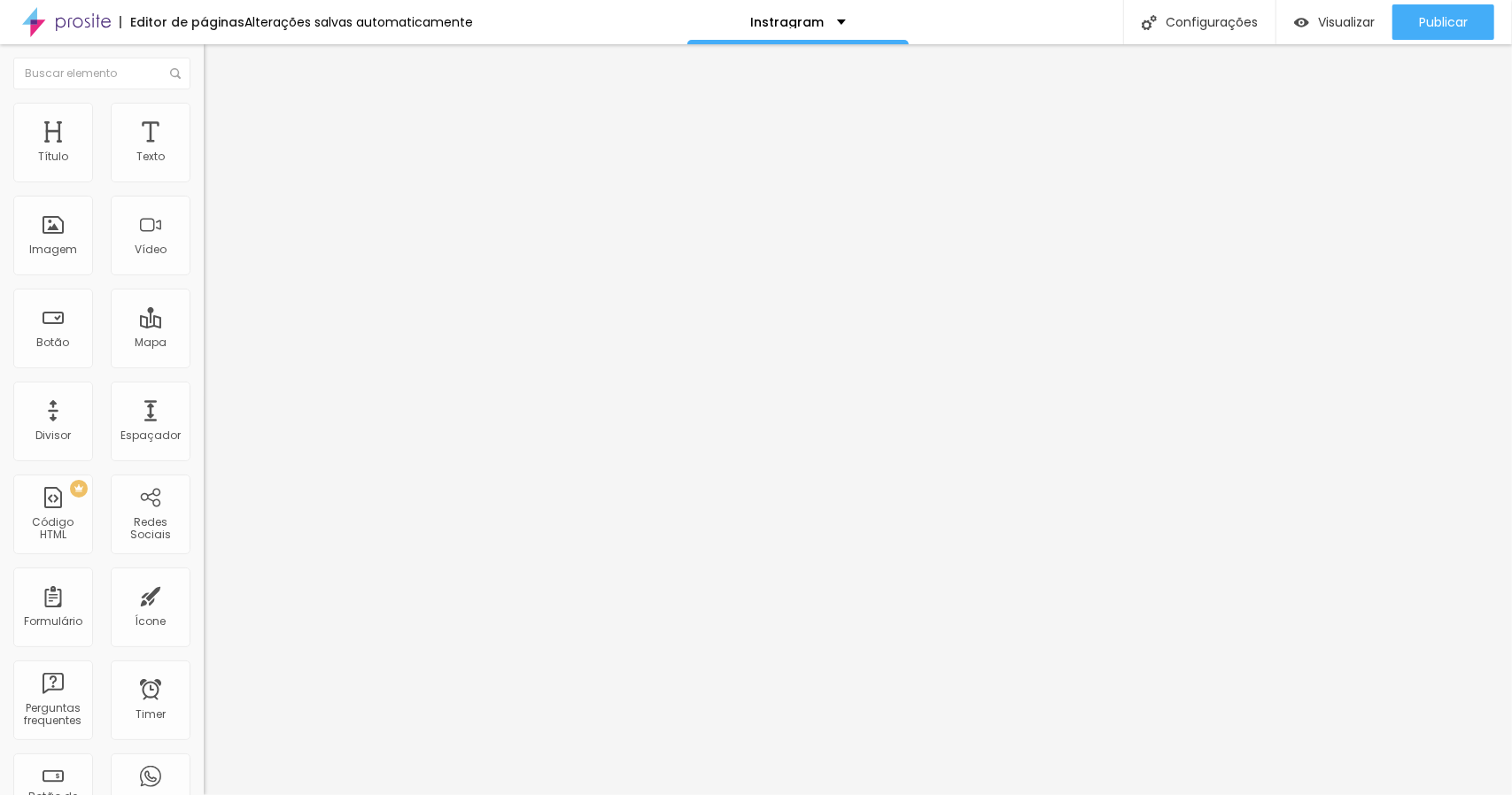
click at [219, 121] on span "Estilo" at bounding box center [233, 114] width 28 height 15
click at [219, 124] on span "Avançado" at bounding box center [248, 132] width 59 height 15
click at [175, 20] on div "Editor de páginas" at bounding box center [182, 21] width 125 height 12
click at [104, 17] on img at bounding box center [66, 22] width 88 height 45
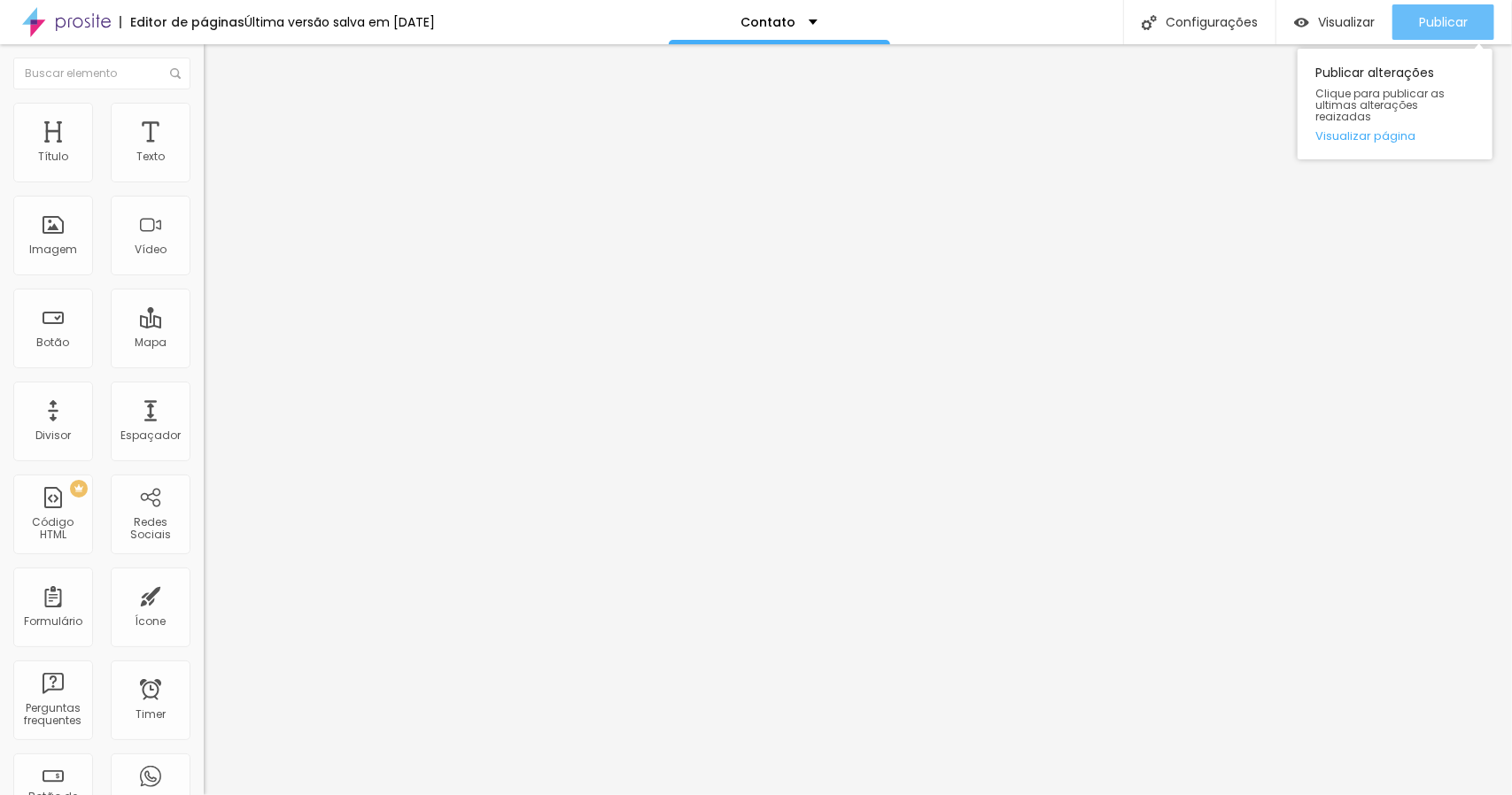
click at [1433, 21] on span "Publicar" at bounding box center [1443, 21] width 48 height 14
click at [1438, 36] on div "Publicar" at bounding box center [1443, 22] width 48 height 35
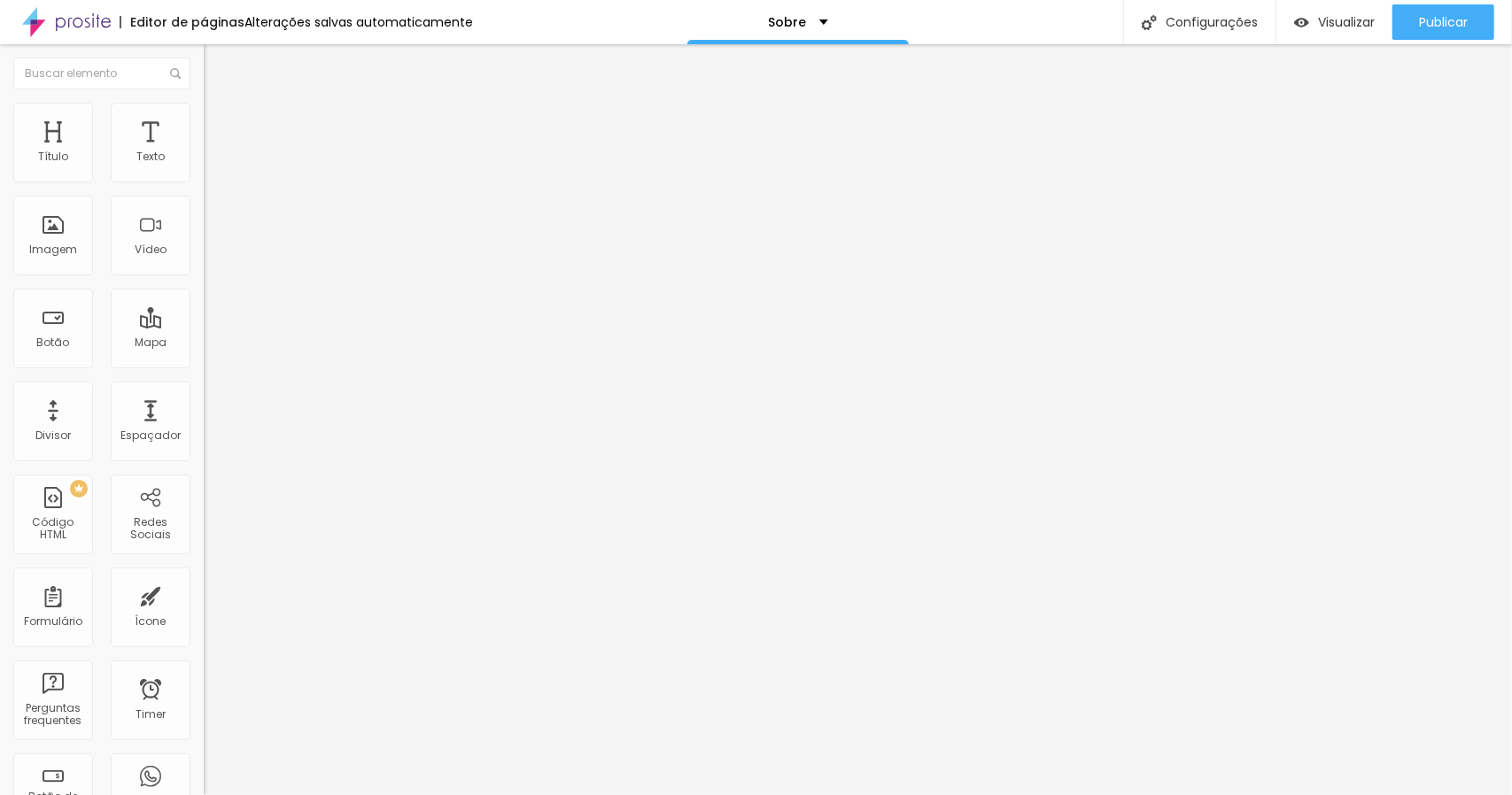
type input "19"
type input "20"
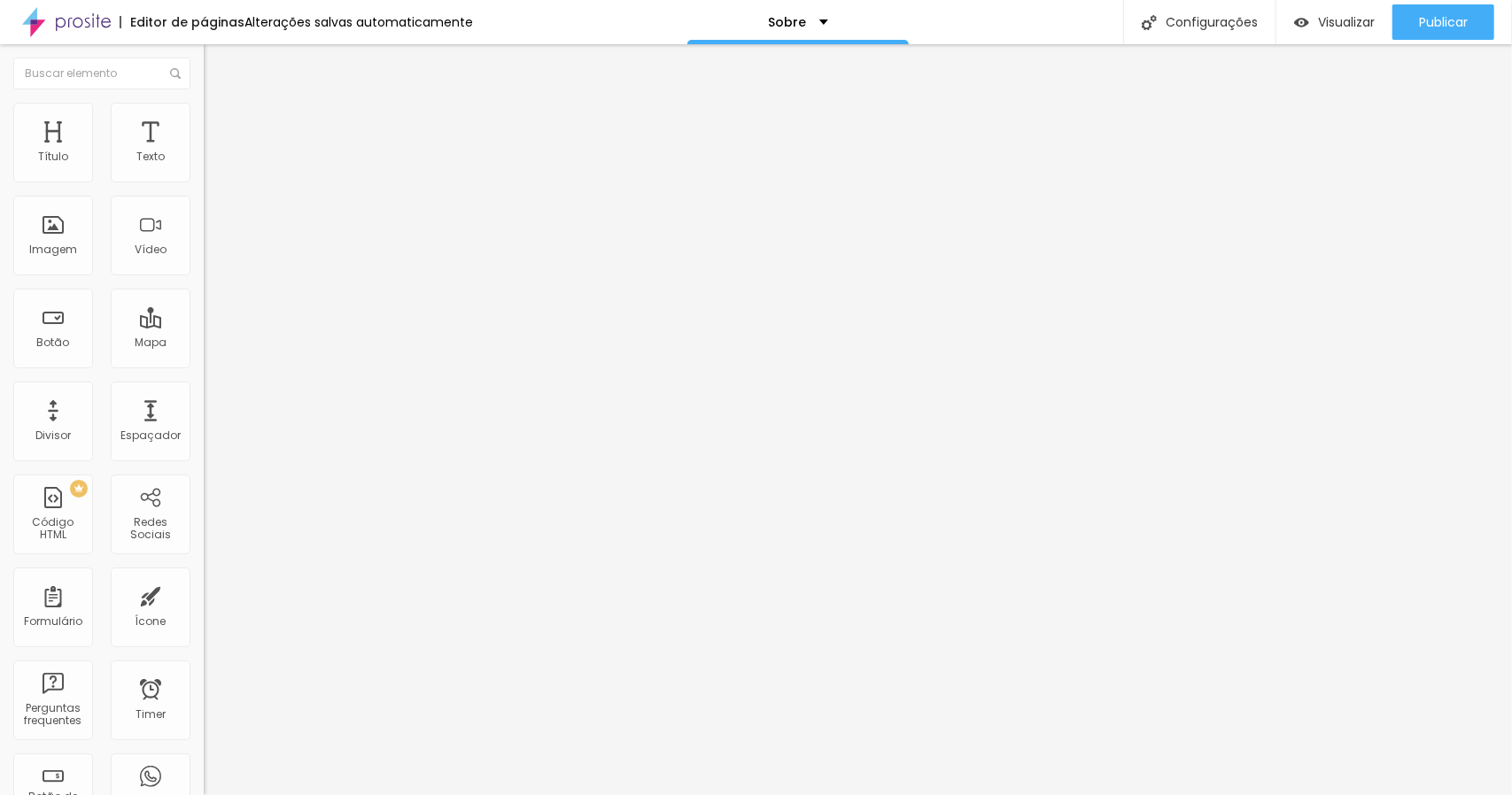
click at [204, 326] on input "range" at bounding box center [260, 332] width 114 height 14
click at [1466, 17] on span "Publicar" at bounding box center [1443, 21] width 48 height 14
